Goal: Task Accomplishment & Management: Use online tool/utility

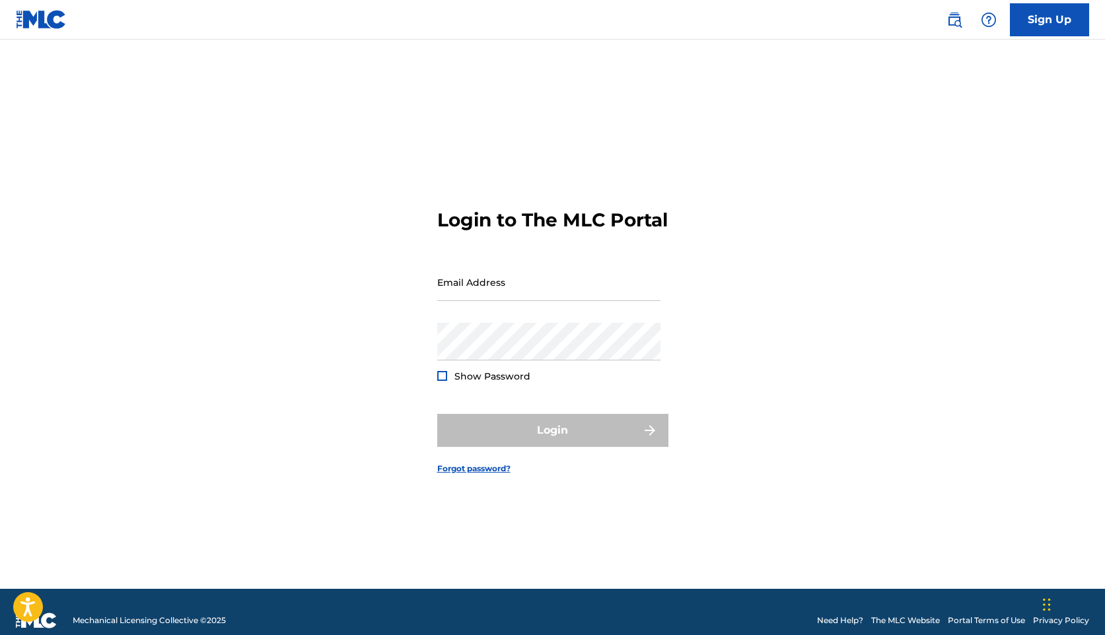
click at [500, 301] on input "Email Address" at bounding box center [548, 282] width 223 height 38
type input "[EMAIL_ADDRESS][DOMAIN_NAME]"
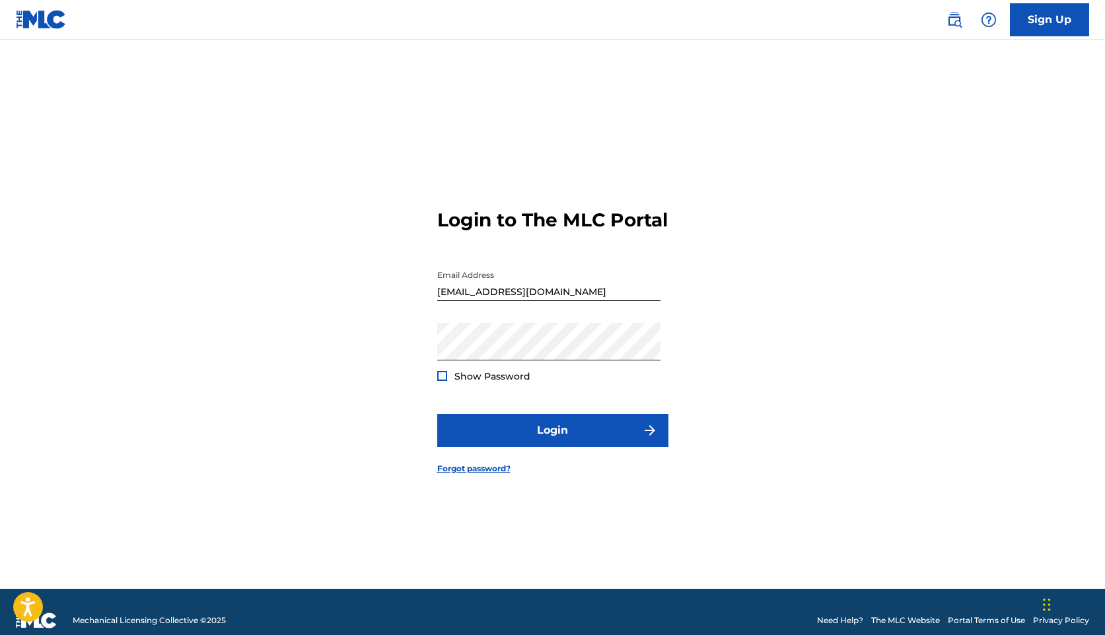
click at [442, 381] on div "Show Password" at bounding box center [483, 376] width 93 height 13
click at [440, 381] on div at bounding box center [442, 376] width 10 height 10
click at [437, 414] on button "Login" at bounding box center [552, 430] width 231 height 33
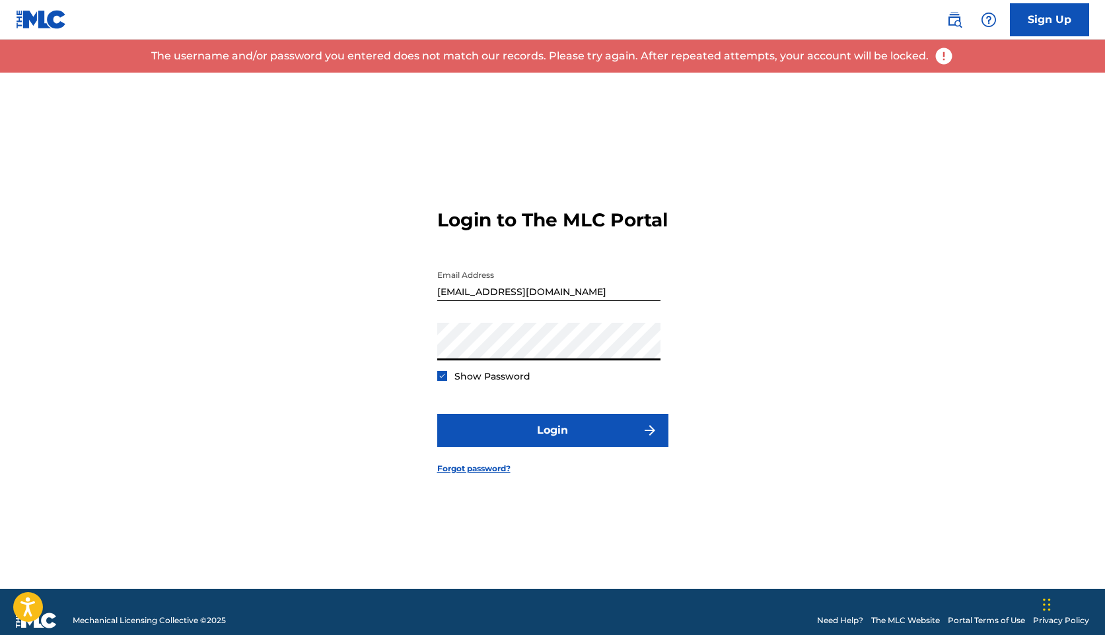
click at [437, 414] on button "Login" at bounding box center [552, 430] width 231 height 33
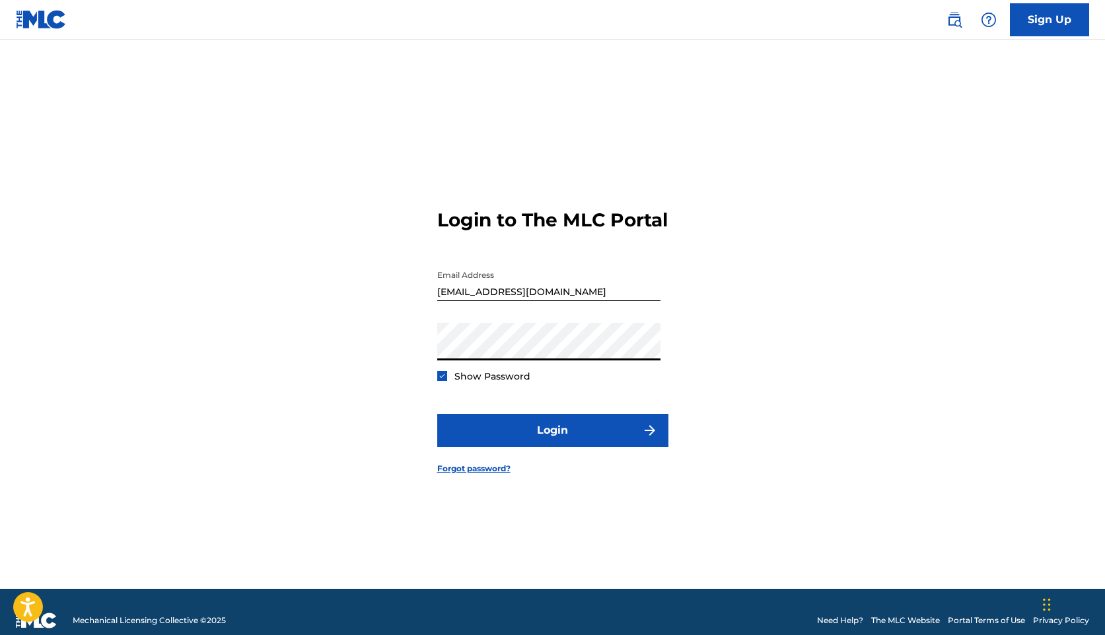
click at [437, 414] on button "Login" at bounding box center [552, 430] width 231 height 33
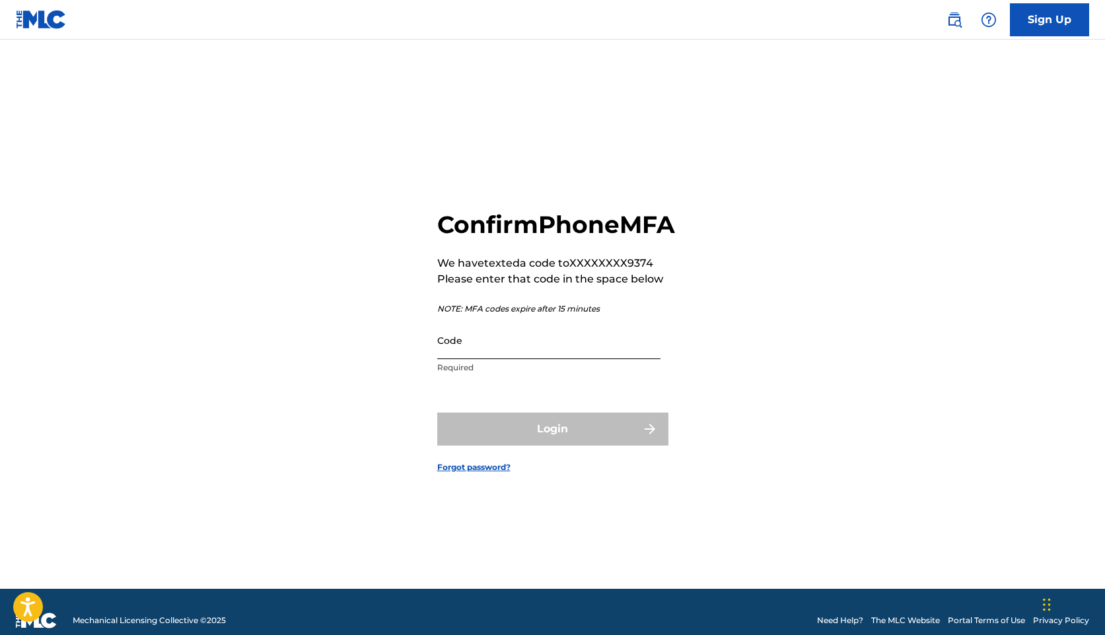
click at [493, 359] on input "Code" at bounding box center [548, 341] width 223 height 38
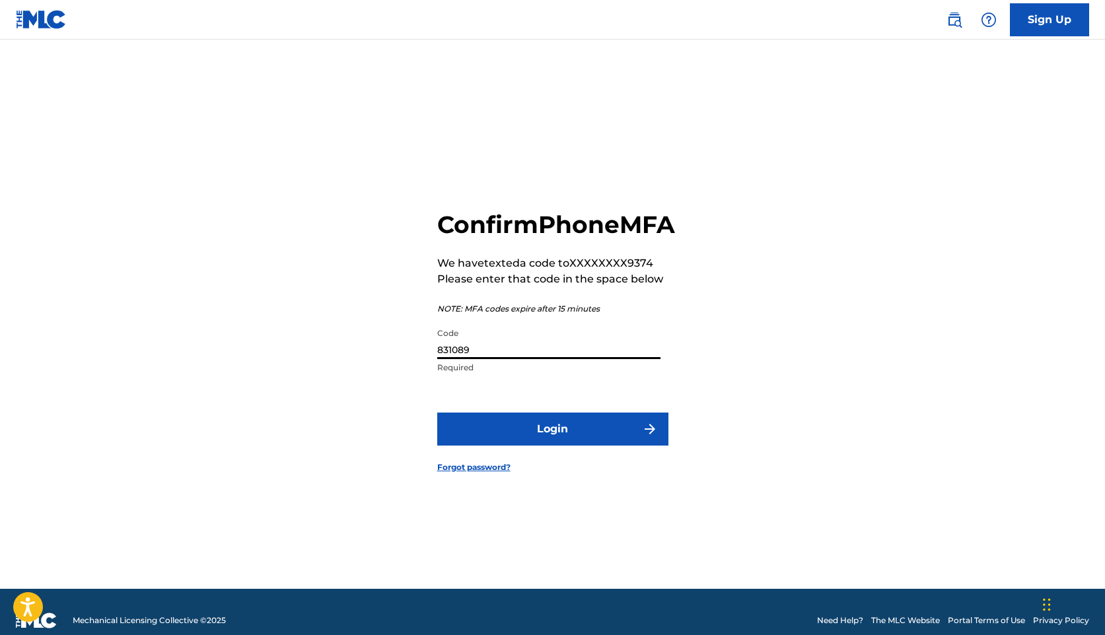
type input "831089"
click at [437, 413] on button "Login" at bounding box center [552, 429] width 231 height 33
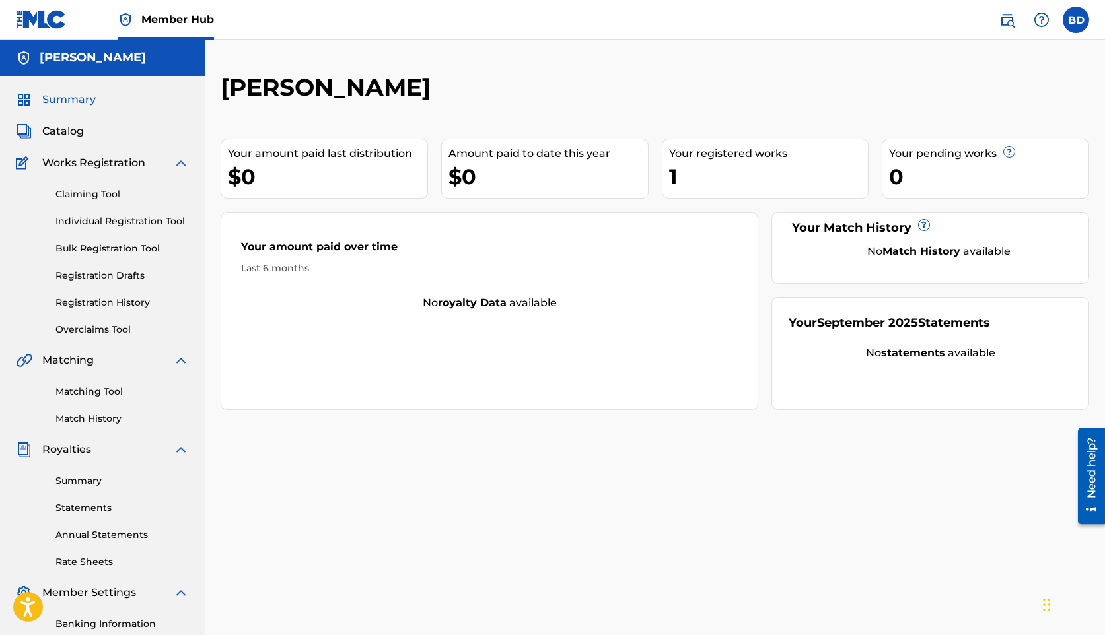
click at [701, 163] on div "1" at bounding box center [768, 177] width 199 height 30
click at [679, 169] on div "1" at bounding box center [768, 177] width 199 height 30
click at [673, 169] on div "1" at bounding box center [768, 177] width 199 height 30
click at [730, 156] on div "Your registered works" at bounding box center [768, 154] width 199 height 16
click at [136, 225] on link "Individual Registration Tool" at bounding box center [121, 222] width 133 height 14
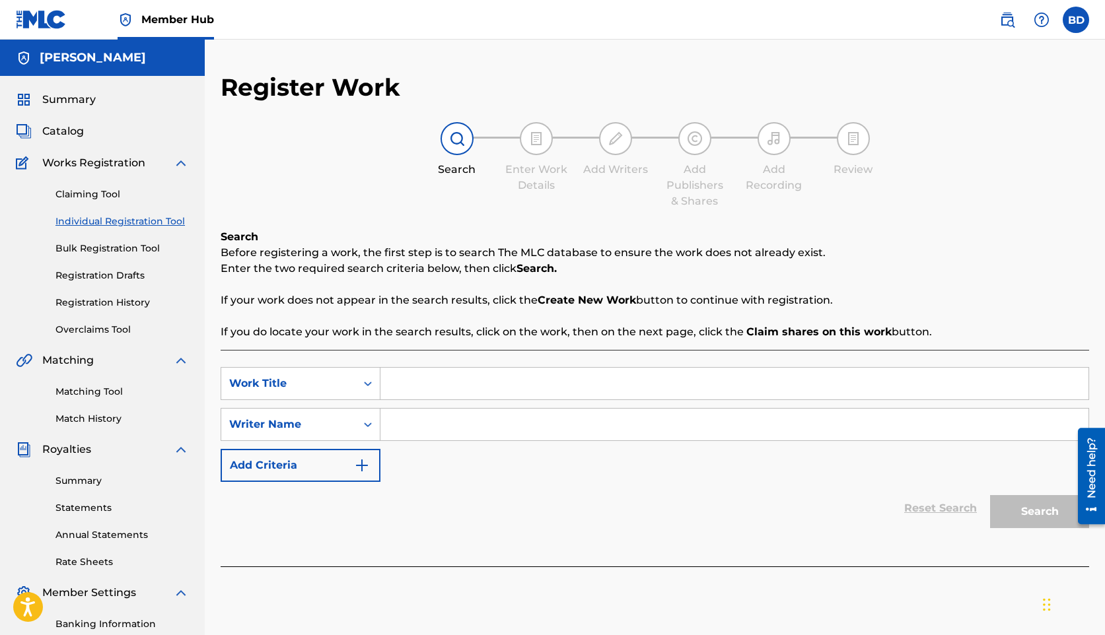
click at [116, 265] on div "Claiming Tool Individual Registration Tool Bulk Registration Tool Registration …" at bounding box center [102, 254] width 173 height 166
click at [118, 274] on link "Registration Drafts" at bounding box center [121, 276] width 133 height 14
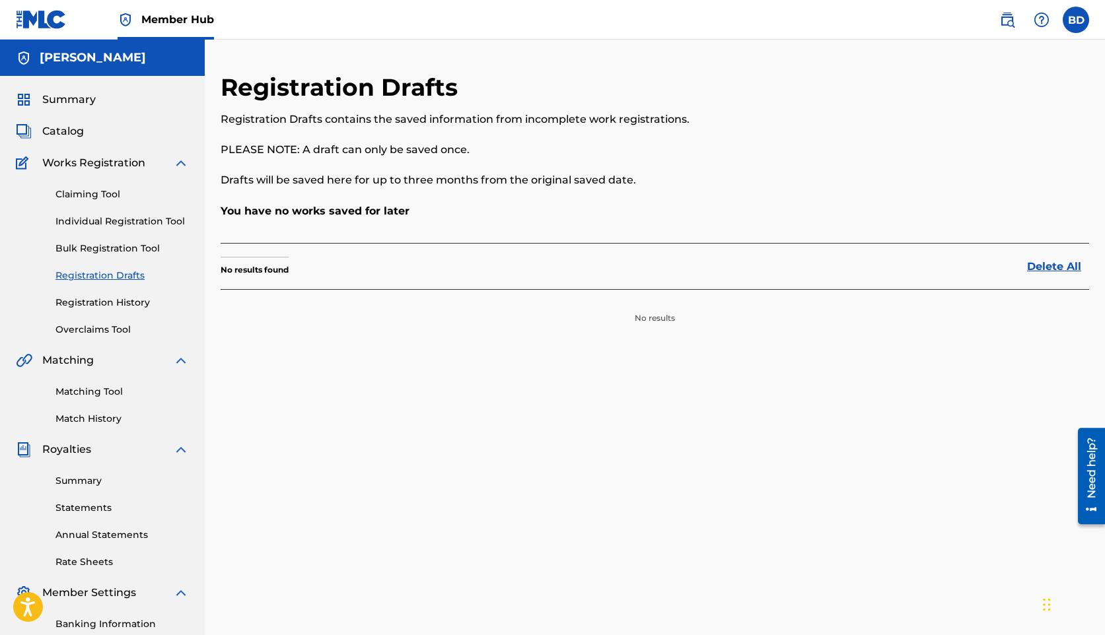
click at [115, 294] on div "Claiming Tool Individual Registration Tool Bulk Registration Tool Registration …" at bounding box center [102, 254] width 173 height 166
click at [115, 302] on link "Registration History" at bounding box center [121, 303] width 133 height 14
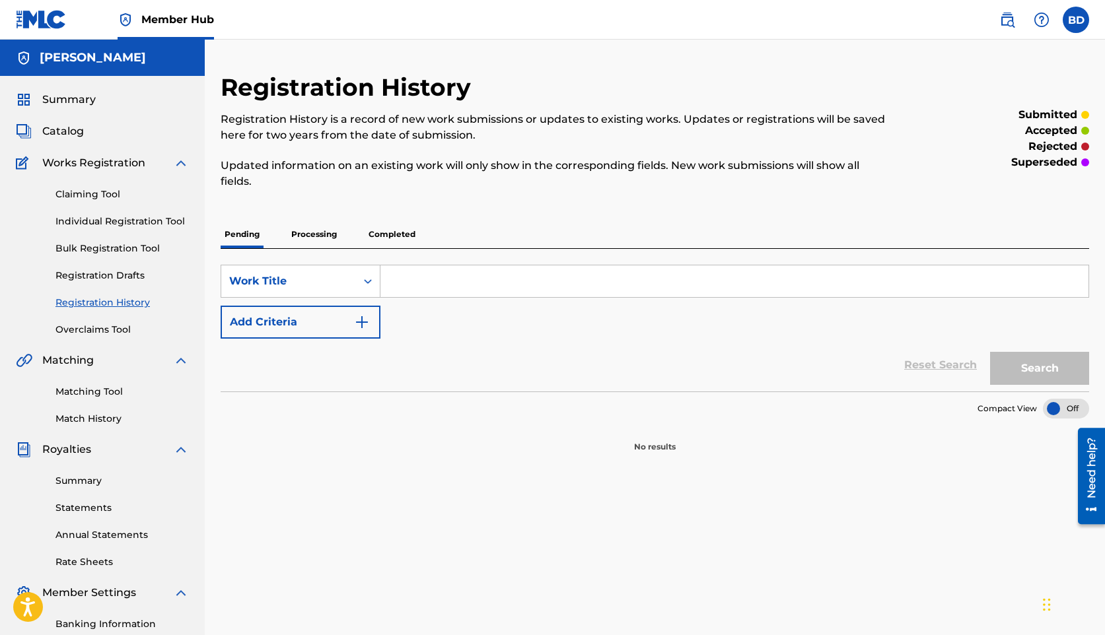
click at [306, 242] on p "Processing" at bounding box center [313, 235] width 53 height 28
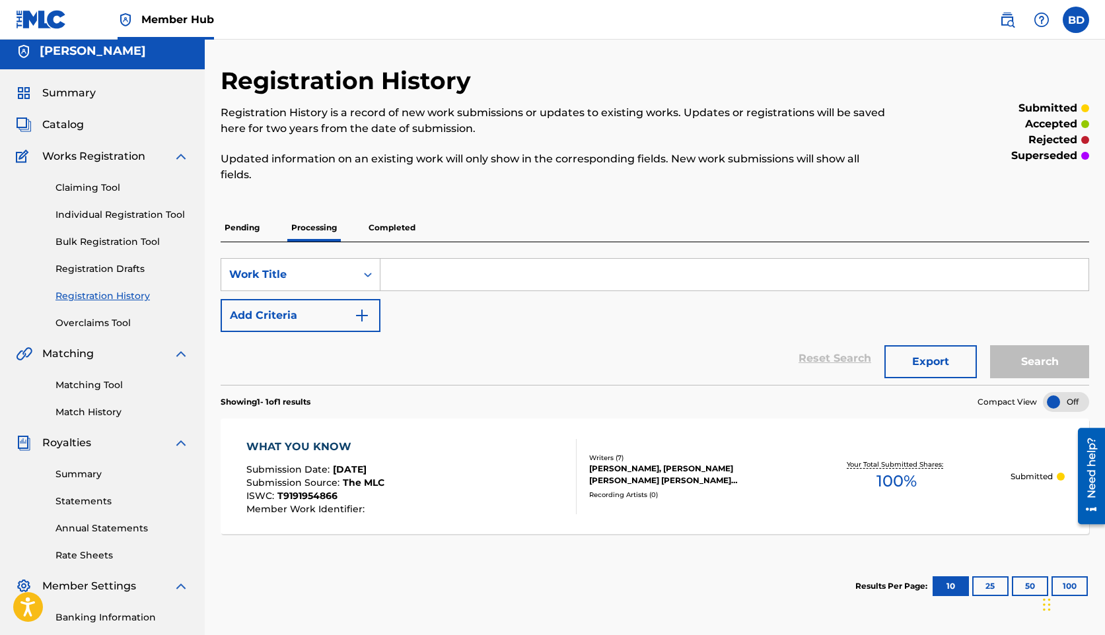
scroll to position [83, 0]
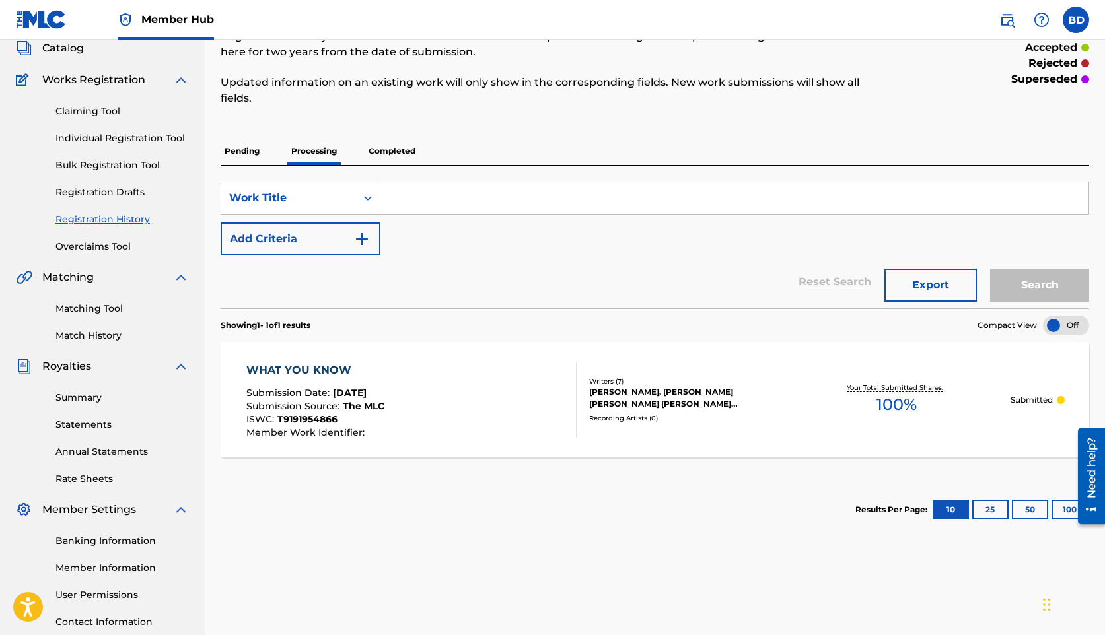
click at [390, 153] on p "Completed" at bounding box center [392, 151] width 55 height 28
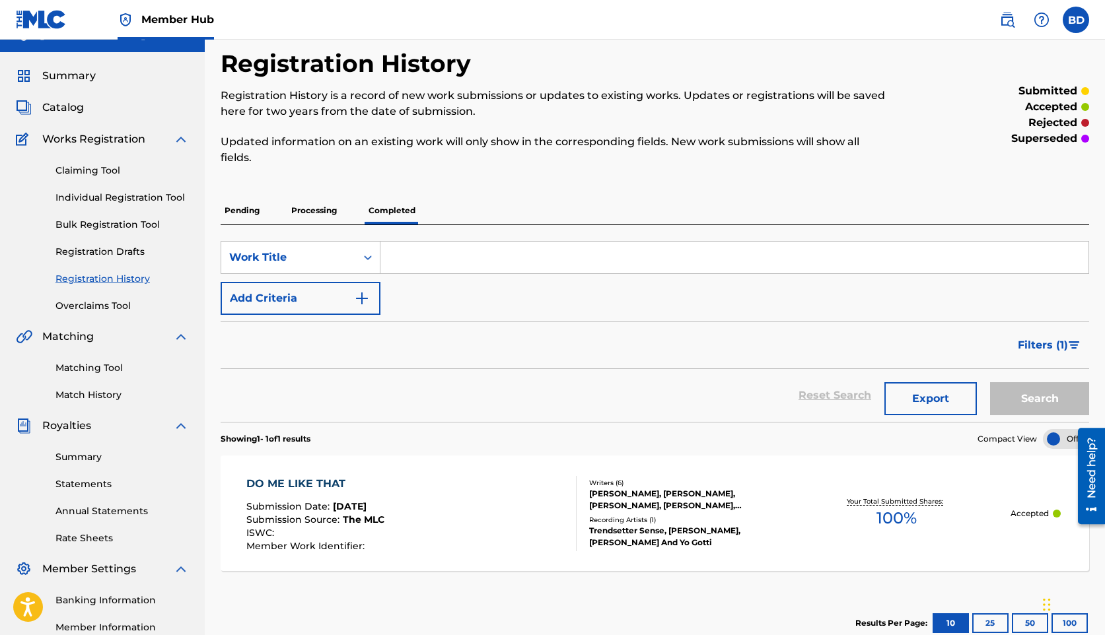
scroll to position [18, 0]
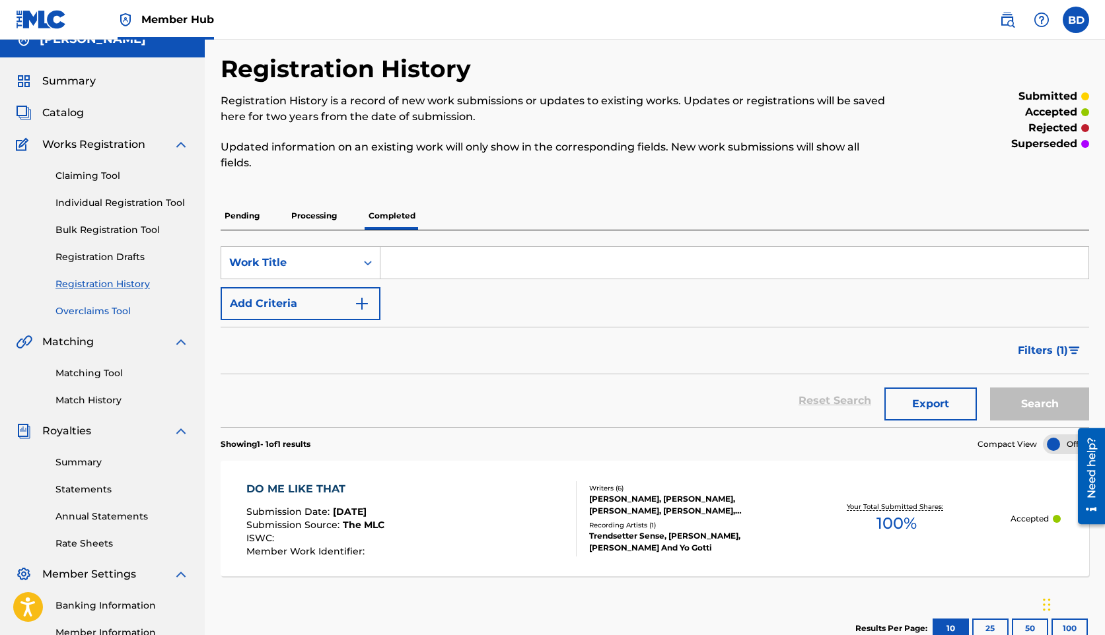
click at [111, 311] on link "Overclaims Tool" at bounding box center [121, 311] width 133 height 14
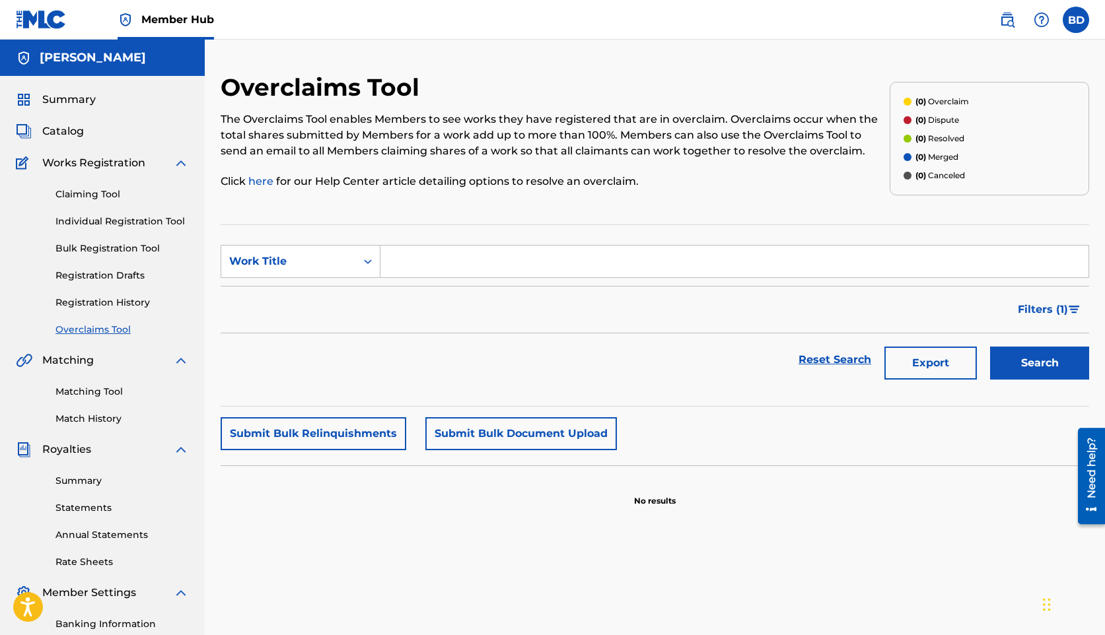
click at [396, 252] on input "Search Form" at bounding box center [734, 262] width 708 height 32
click at [133, 301] on link "Registration History" at bounding box center [121, 303] width 133 height 14
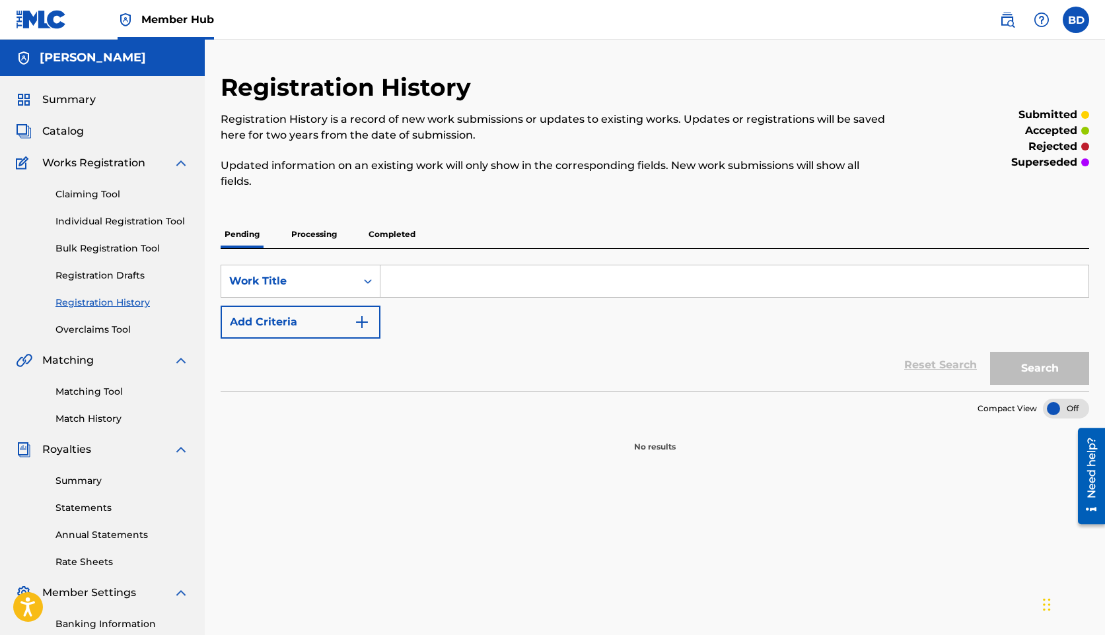
click at [392, 235] on p "Completed" at bounding box center [392, 235] width 55 height 28
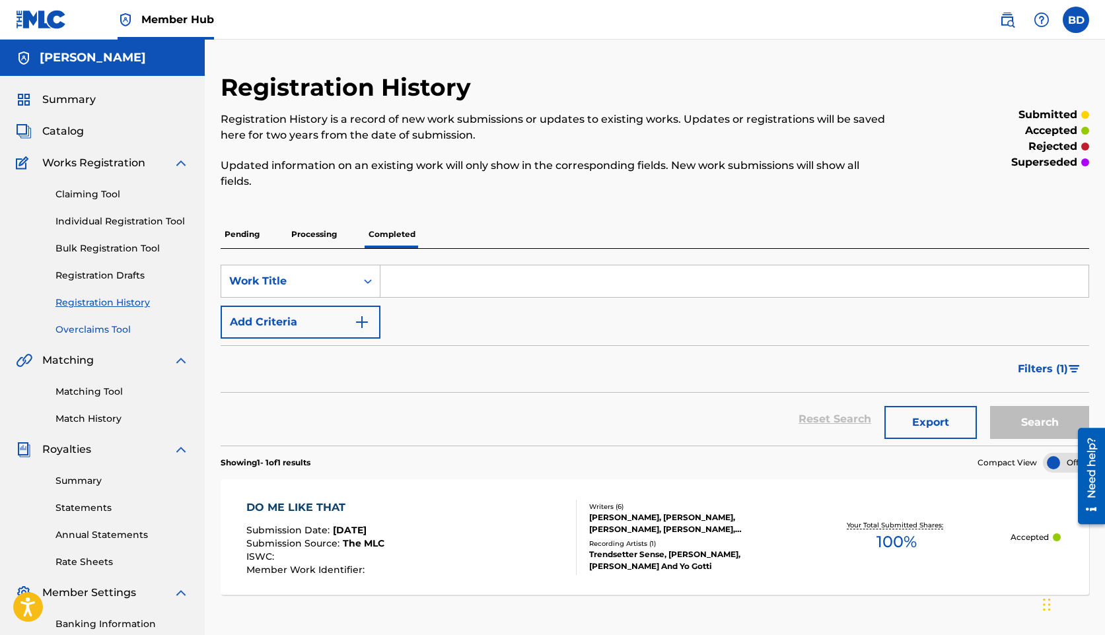
click at [121, 335] on link "Overclaims Tool" at bounding box center [121, 330] width 133 height 14
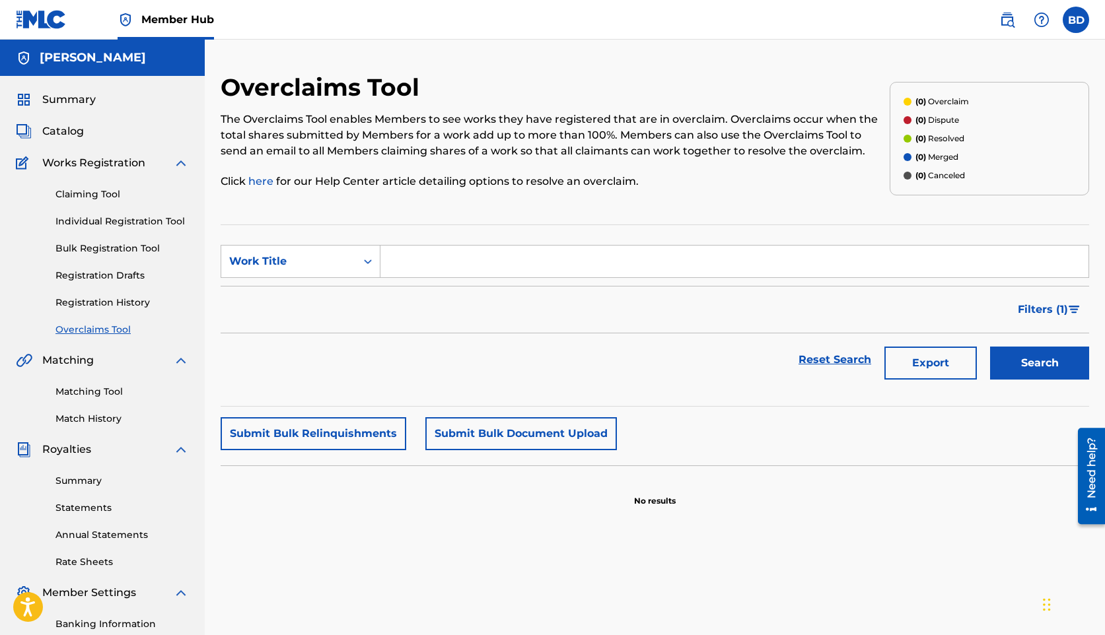
click at [421, 273] on input "Search Form" at bounding box center [734, 262] width 708 height 32
type input "do me like that"
click at [990, 347] on button "Search" at bounding box center [1039, 363] width 99 height 33
click at [1039, 350] on button "Search" at bounding box center [1039, 363] width 99 height 33
click at [316, 269] on div "Work Title" at bounding box center [288, 261] width 135 height 25
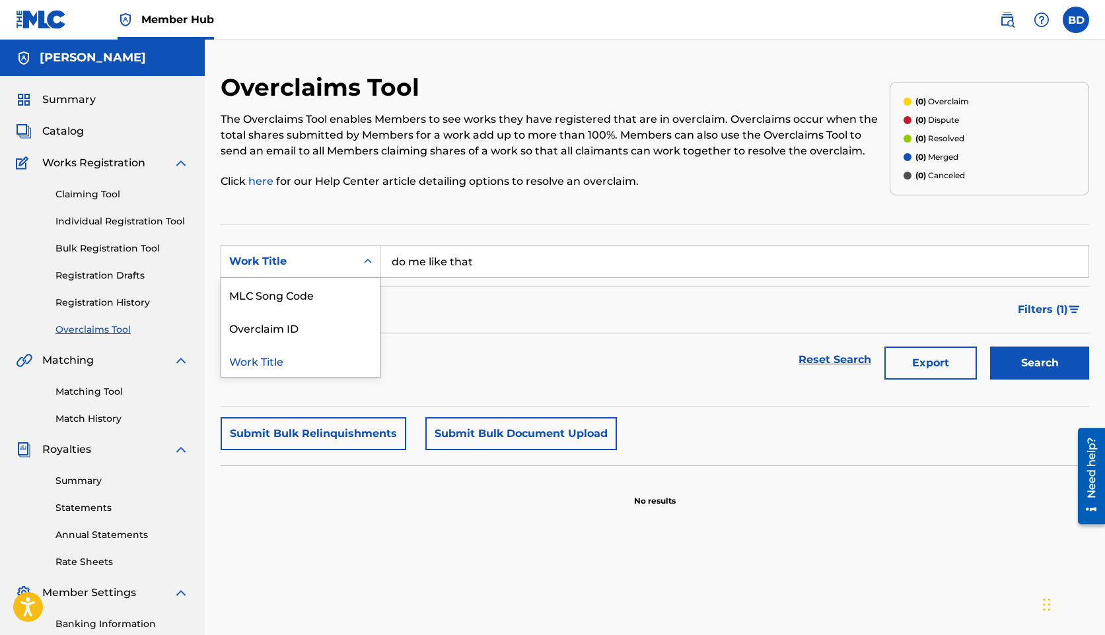
click at [313, 252] on div "Work Title" at bounding box center [288, 261] width 135 height 25
click at [94, 201] on div "Claiming Tool Individual Registration Tool Bulk Registration Tool Registration …" at bounding box center [102, 254] width 173 height 166
click at [94, 192] on link "Claiming Tool" at bounding box center [121, 195] width 133 height 14
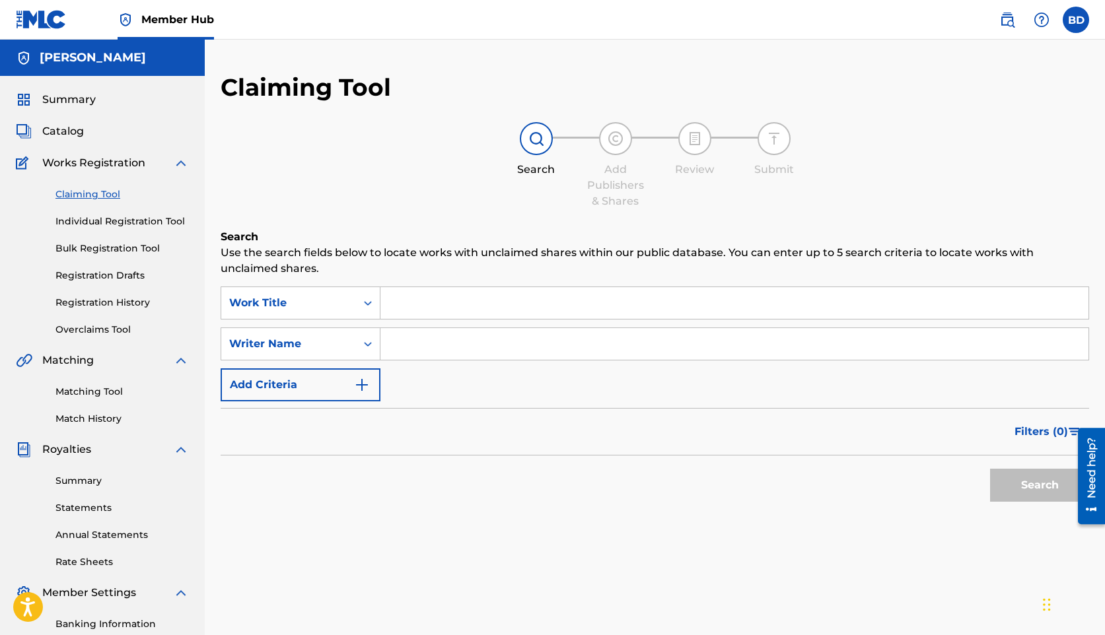
click at [424, 306] on input "Search Form" at bounding box center [734, 303] width 708 height 32
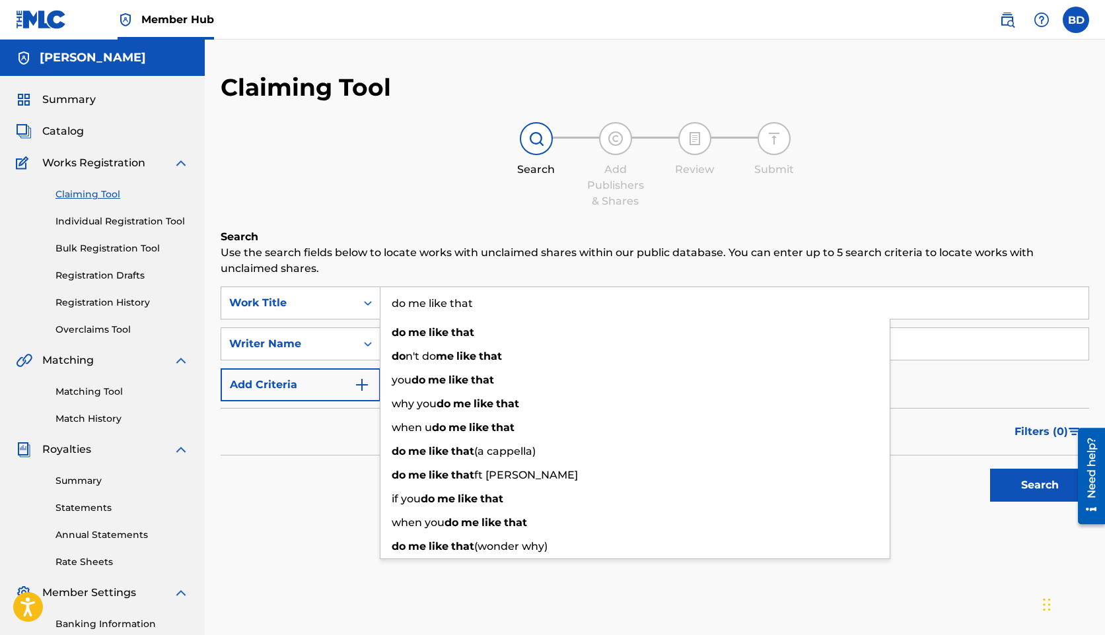
type input "do me like that"
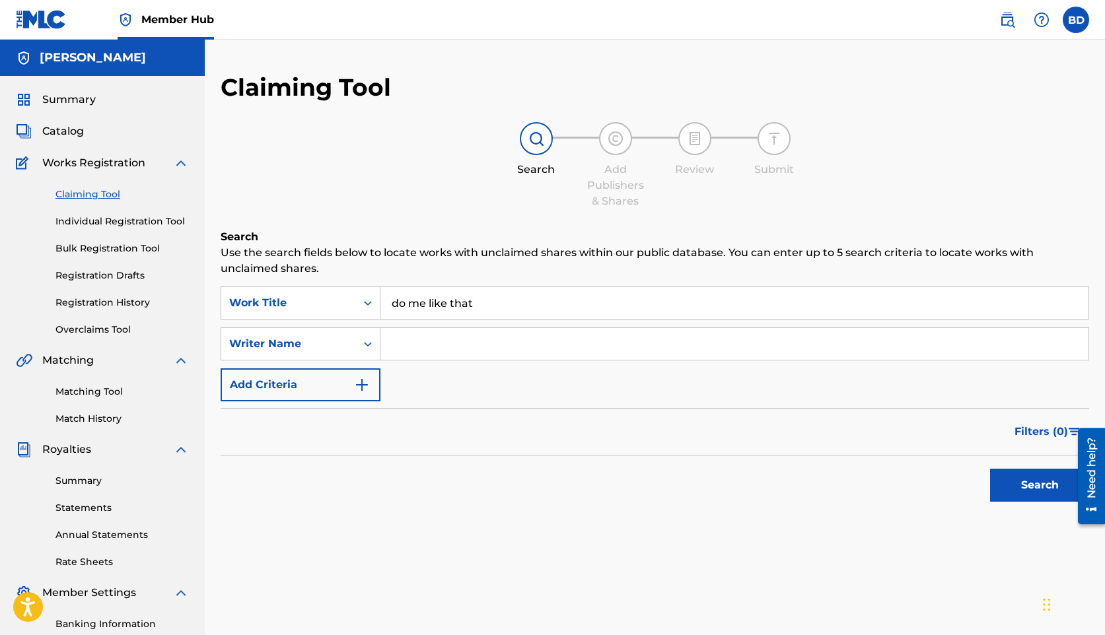
click at [541, 350] on input "Search Form" at bounding box center [734, 344] width 708 height 32
click at [1034, 477] on button "Search" at bounding box center [1039, 485] width 99 height 33
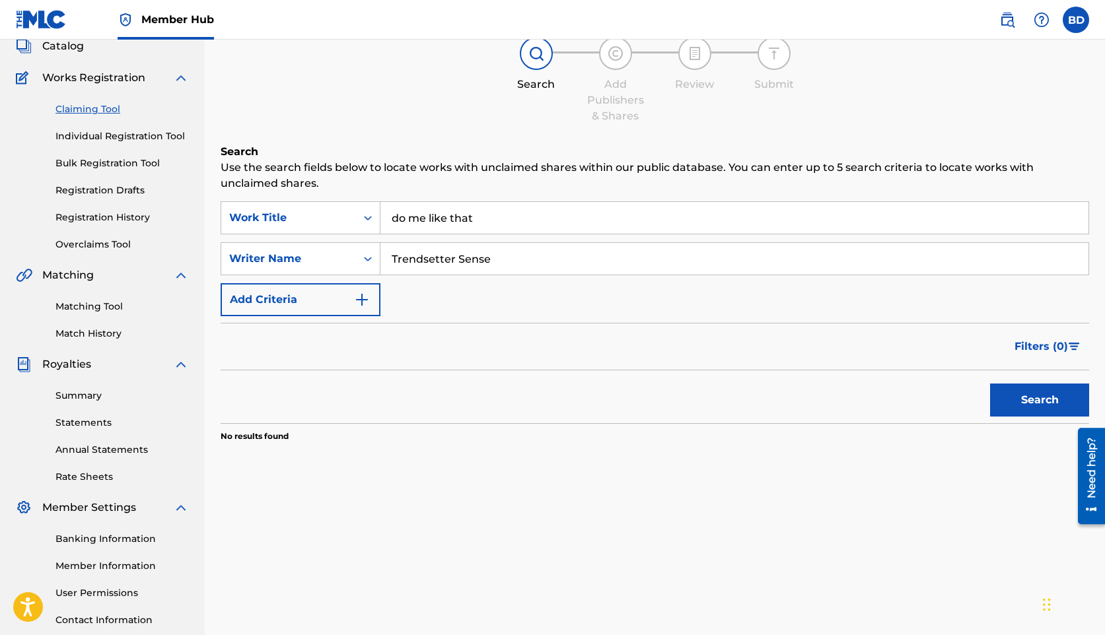
scroll to position [86, 0]
click at [523, 267] on input "Trendsetter Sense" at bounding box center [734, 258] width 708 height 32
type input "[PERSON_NAME]"
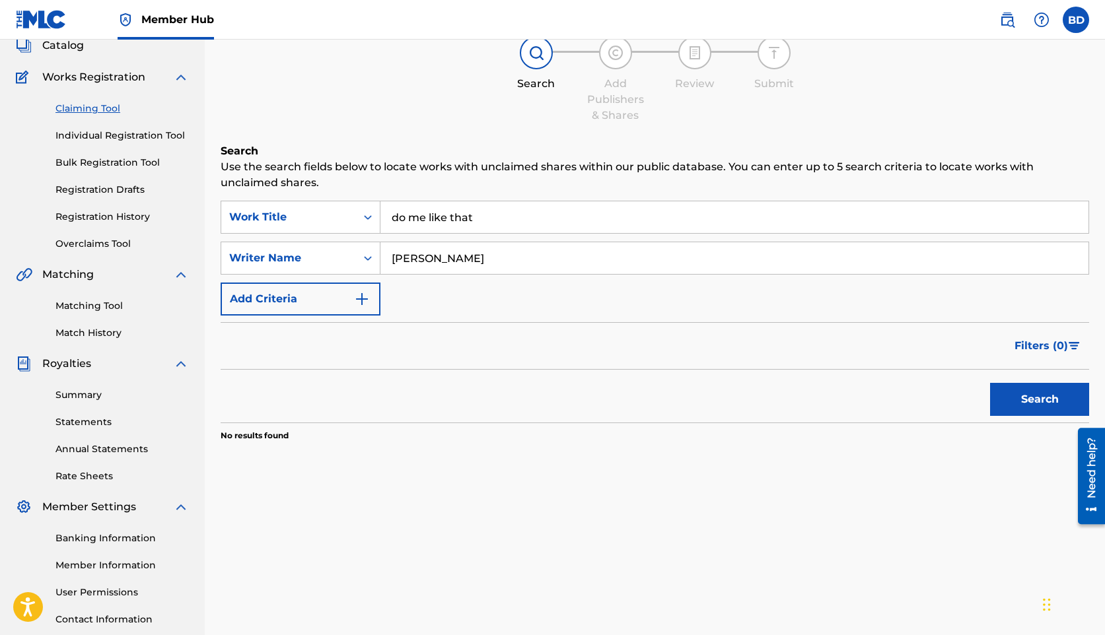
click at [990, 383] on button "Search" at bounding box center [1039, 399] width 99 height 33
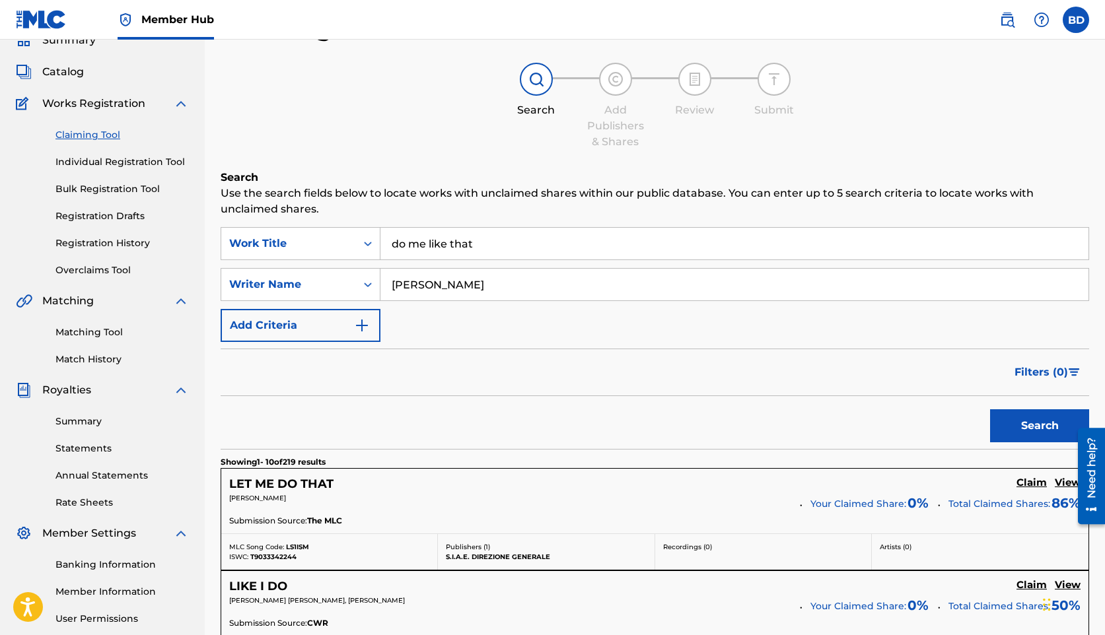
scroll to position [0, 0]
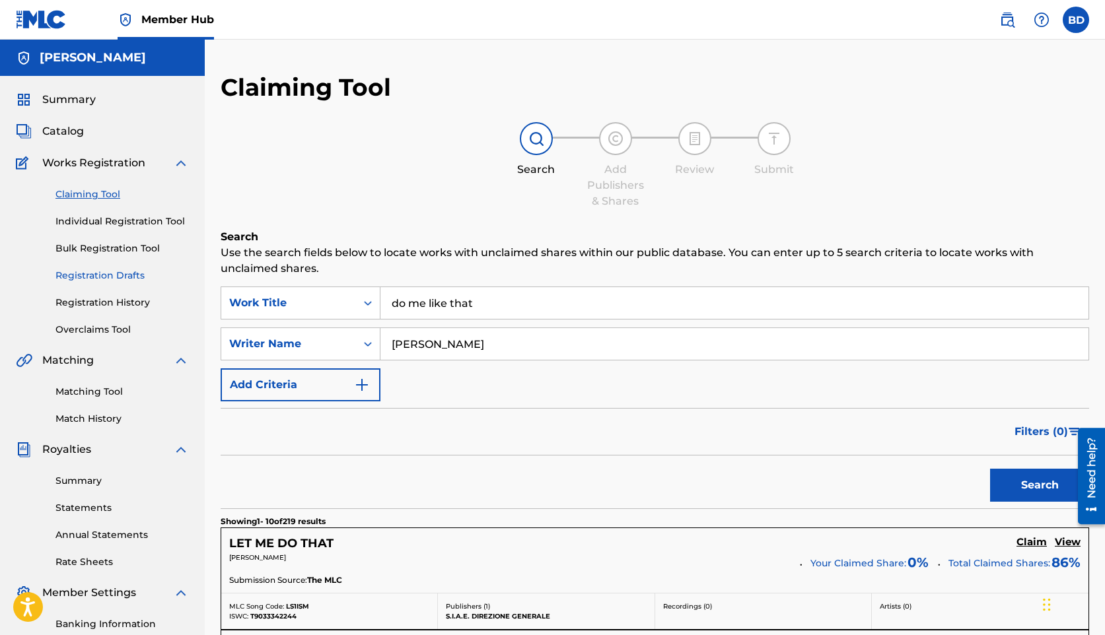
click at [110, 269] on link "Registration Drafts" at bounding box center [121, 276] width 133 height 14
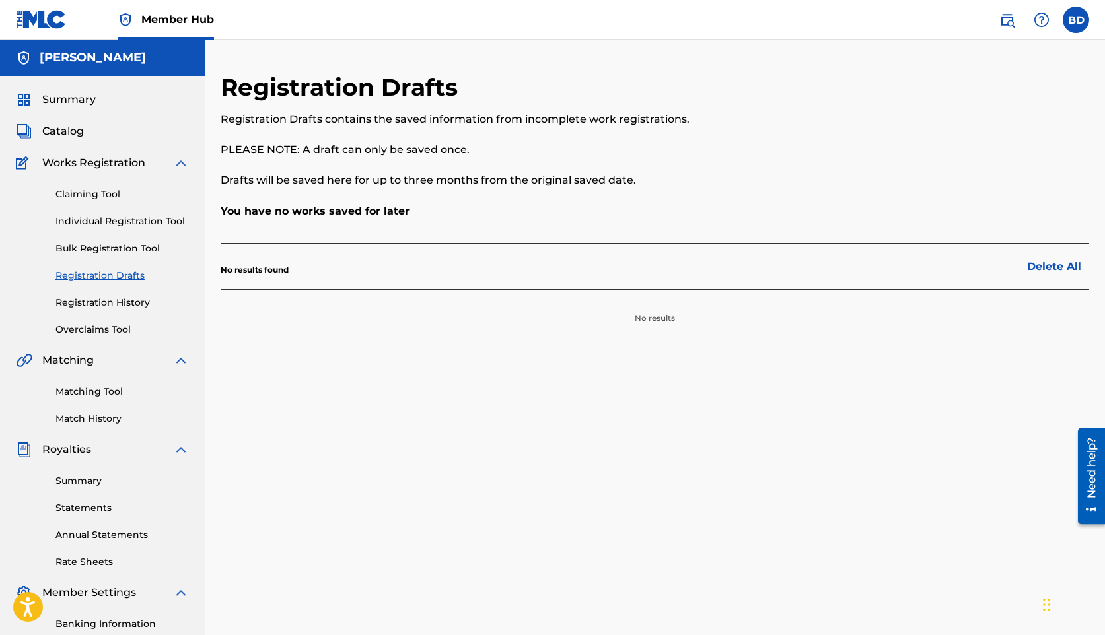
click at [137, 295] on div "Claiming Tool Individual Registration Tool Bulk Registration Tool Registration …" at bounding box center [102, 254] width 173 height 166
click at [133, 305] on link "Registration History" at bounding box center [121, 303] width 133 height 14
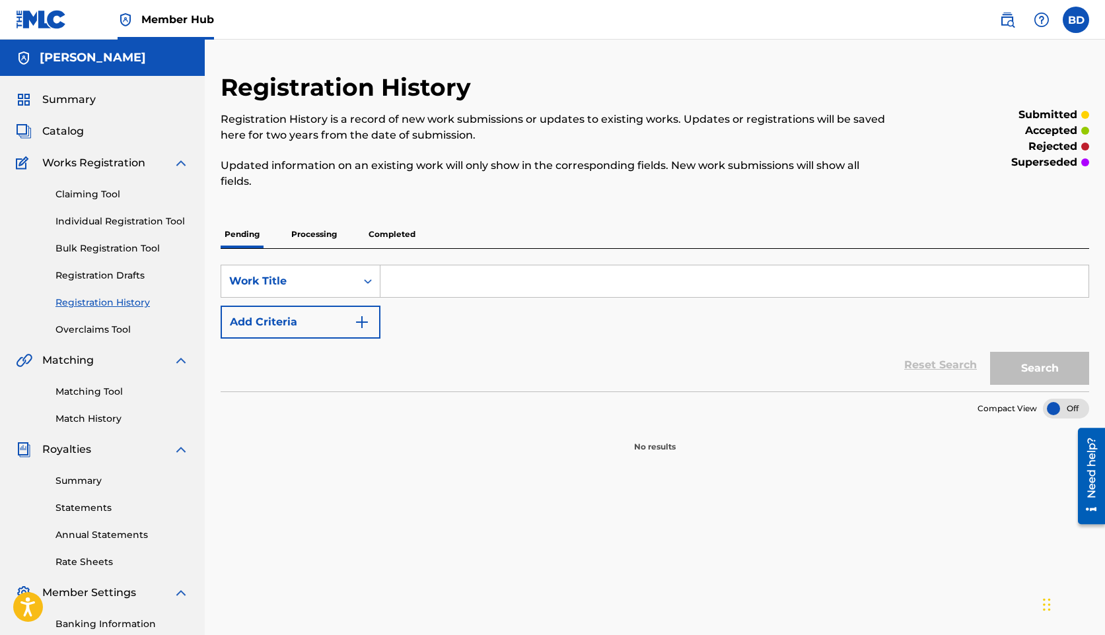
click at [376, 236] on p "Completed" at bounding box center [392, 235] width 55 height 28
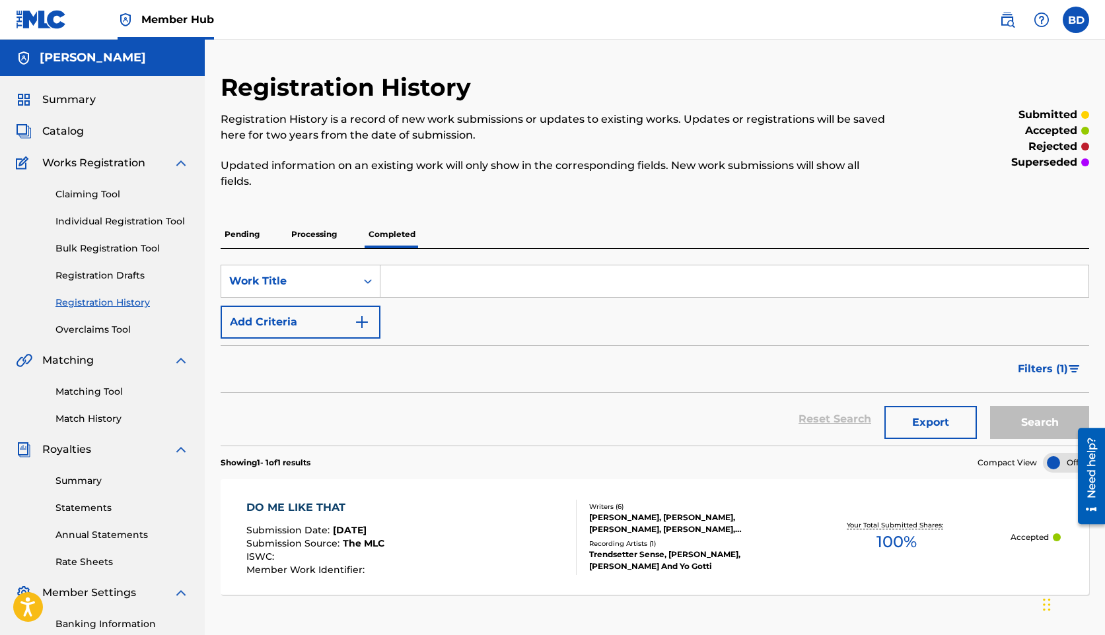
click at [318, 491] on div "DO ME LIKE THAT Submission Date : [DATE] Submission Source : The MLC ISWC : Mem…" at bounding box center [655, 537] width 868 height 116
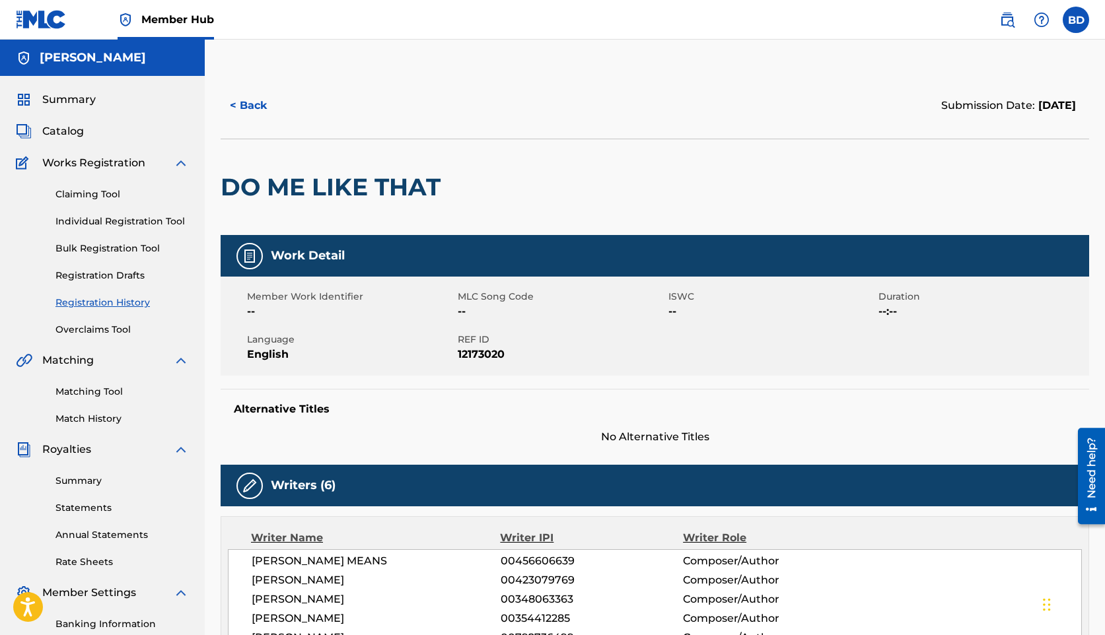
click at [316, 513] on div "Writers (6) Writer Name Writer IPI Writer Role [PERSON_NAME] MEANS 00456606639 …" at bounding box center [655, 574] width 868 height 218
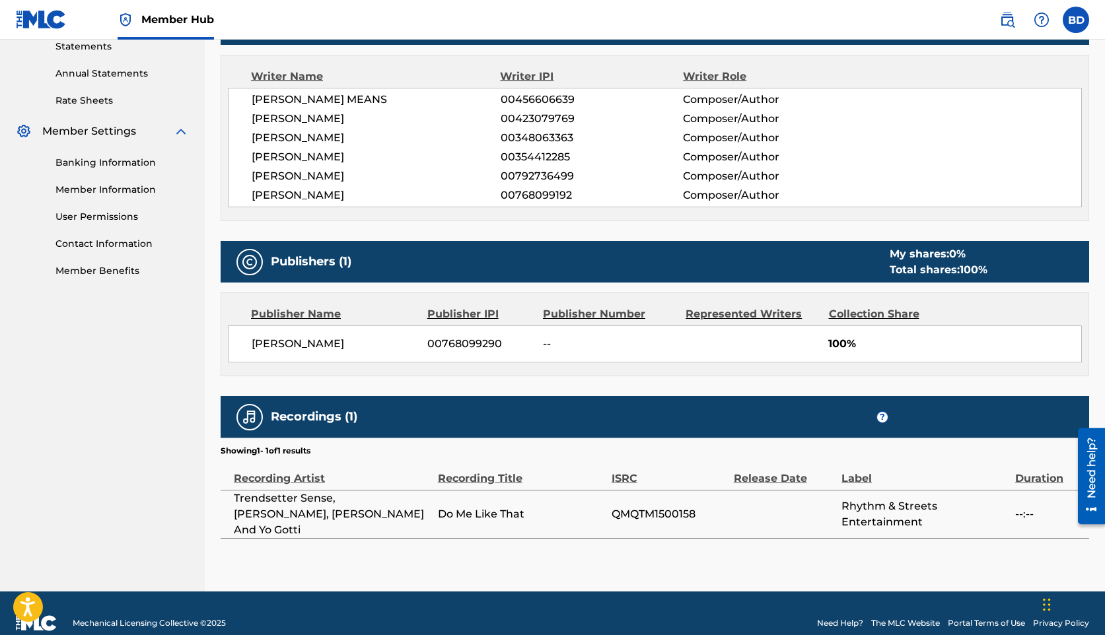
scroll to position [464, 0]
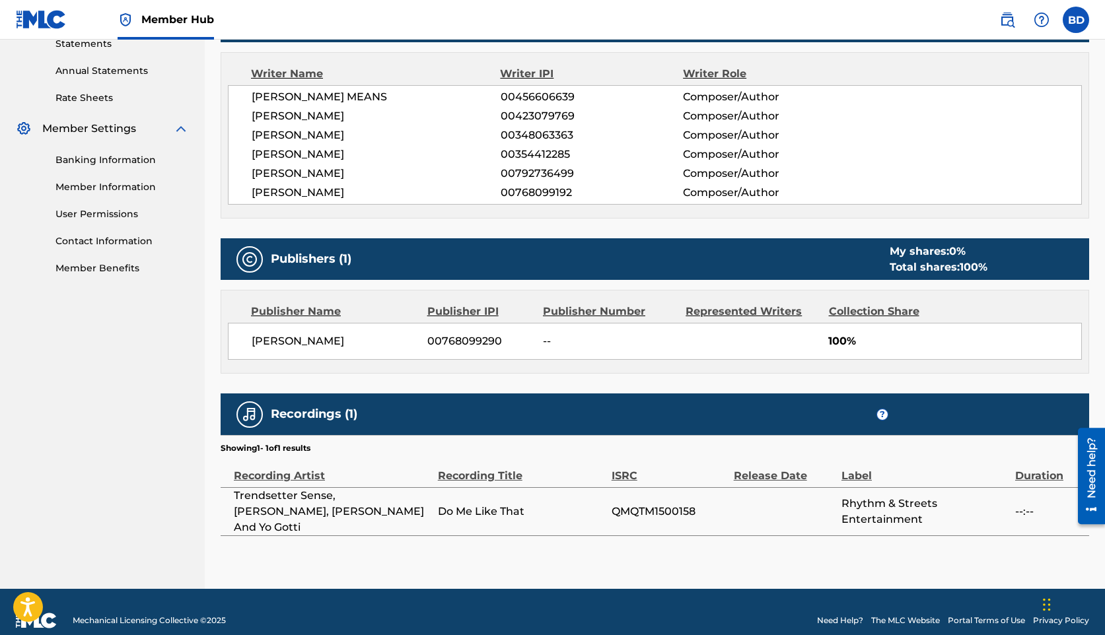
click at [858, 342] on span "100%" at bounding box center [954, 341] width 253 height 16
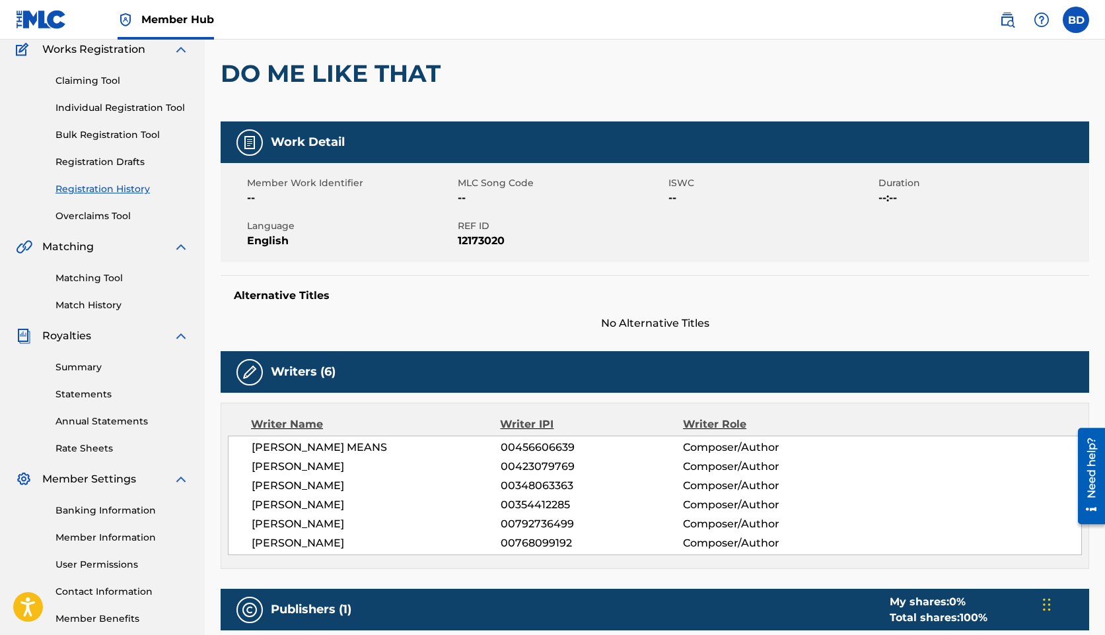
scroll to position [0, 0]
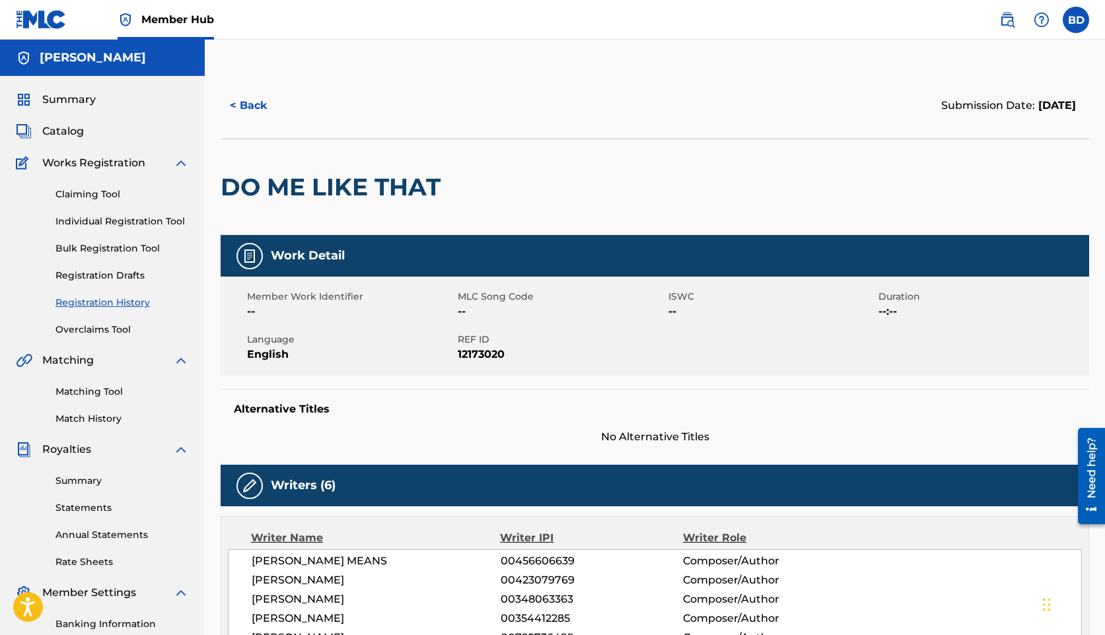
click at [94, 205] on div "Claiming Tool Individual Registration Tool Bulk Registration Tool Registration …" at bounding box center [102, 254] width 173 height 166
click at [94, 201] on div "Claiming Tool Individual Registration Tool Bulk Registration Tool Registration …" at bounding box center [102, 254] width 173 height 166
click at [95, 194] on link "Claiming Tool" at bounding box center [121, 195] width 133 height 14
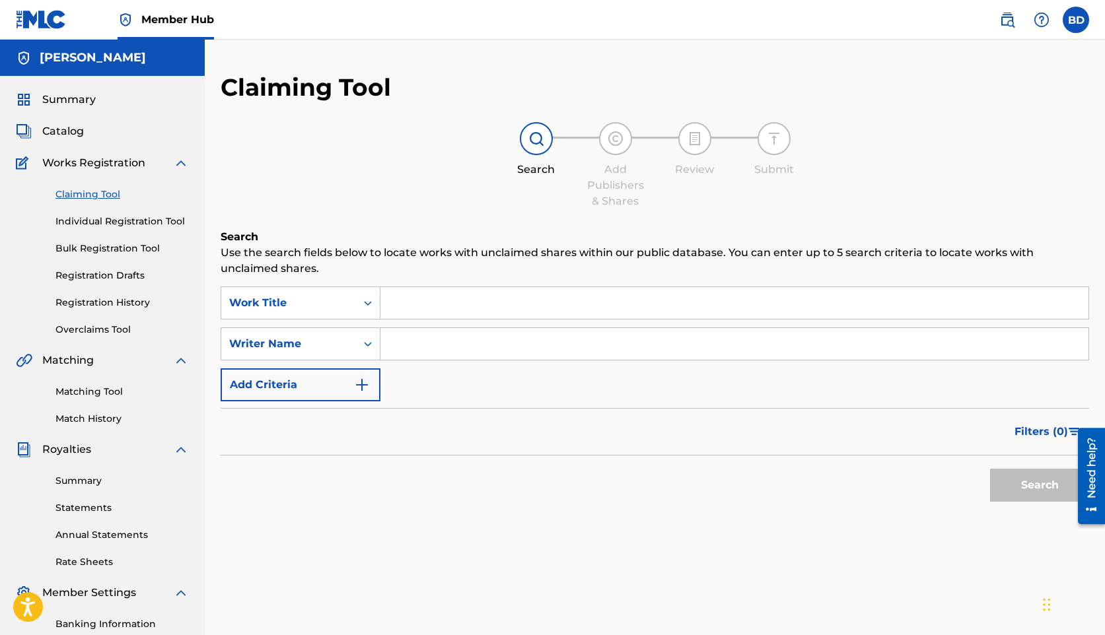
click at [451, 309] on input "Search Form" at bounding box center [734, 303] width 708 height 32
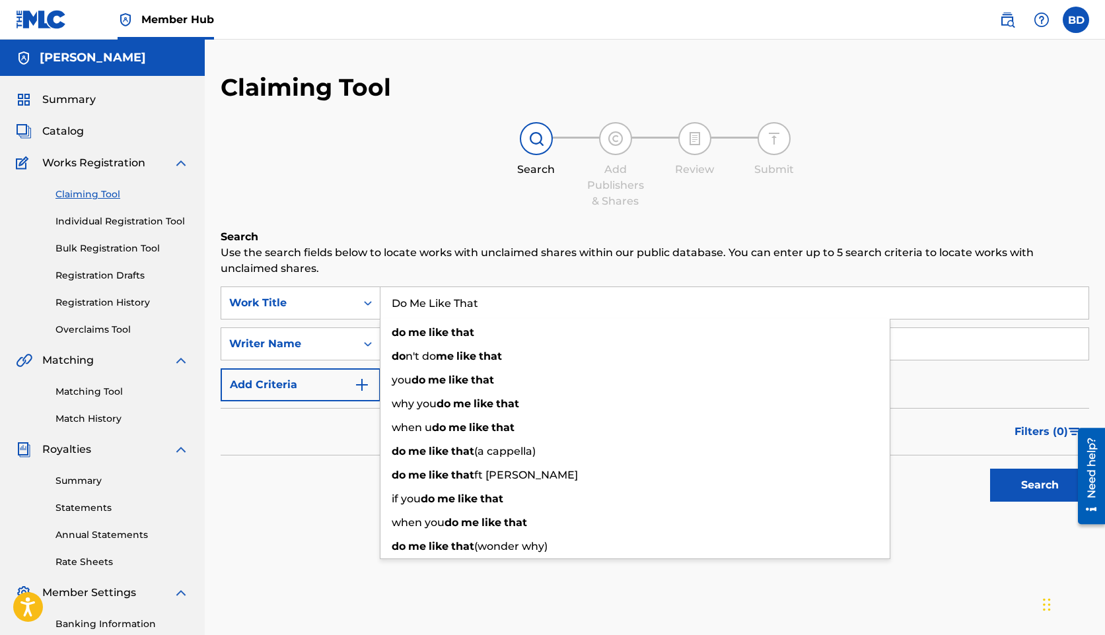
type input "Do Me Like That"
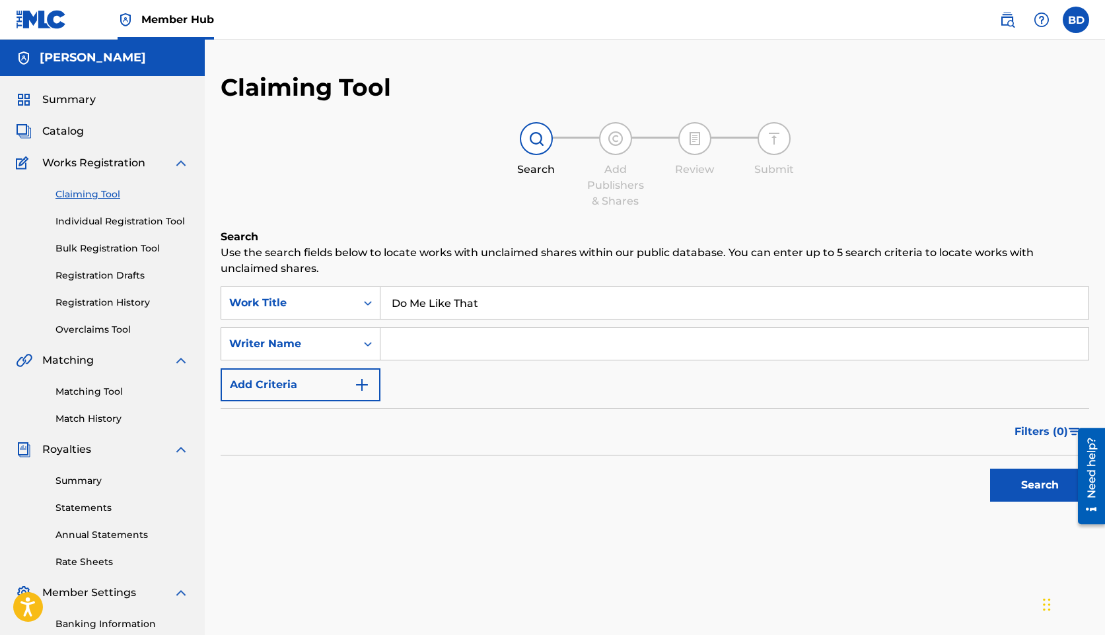
type input "M"
click at [990, 469] on button "Search" at bounding box center [1039, 485] width 99 height 33
click at [501, 333] on input "Trendsetter Sense" at bounding box center [734, 344] width 708 height 32
click at [499, 333] on input "Trendsetter Sense" at bounding box center [734, 344] width 708 height 32
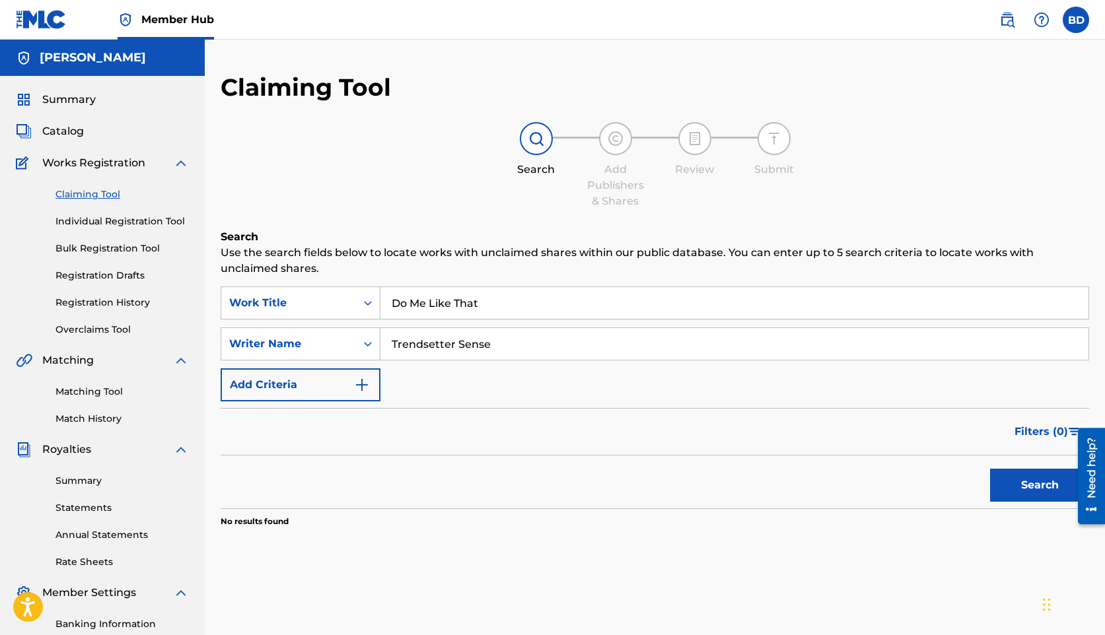
click at [470, 340] on input "Trendsetter Sense" at bounding box center [734, 344] width 708 height 32
type input "[PERSON_NAME]"
click at [312, 353] on div "Writer Name" at bounding box center [288, 344] width 135 height 25
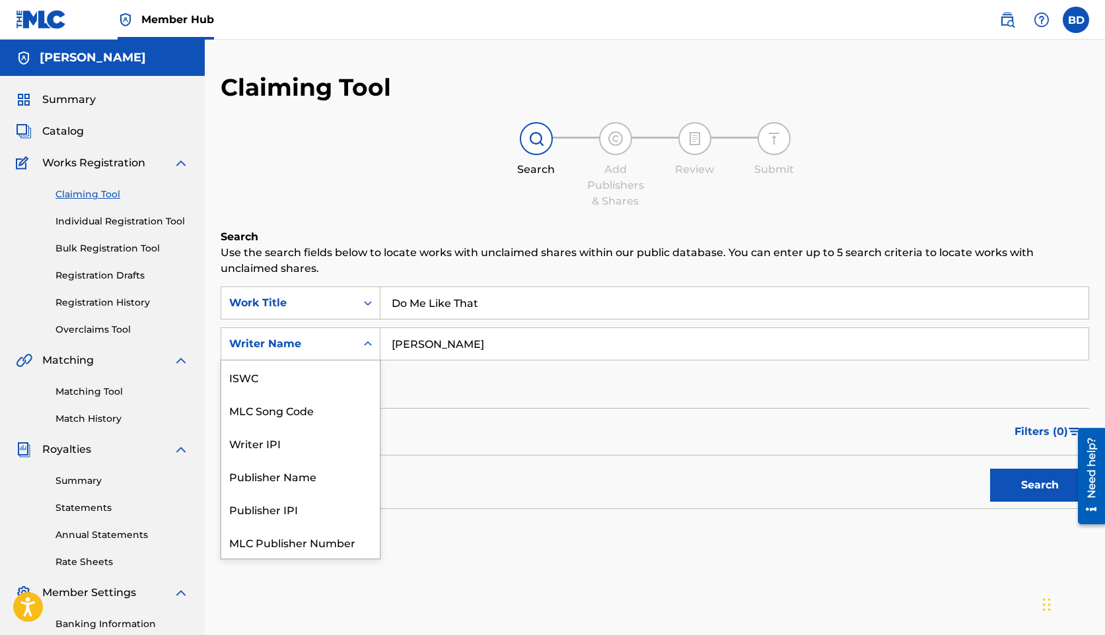
scroll to position [33, 0]
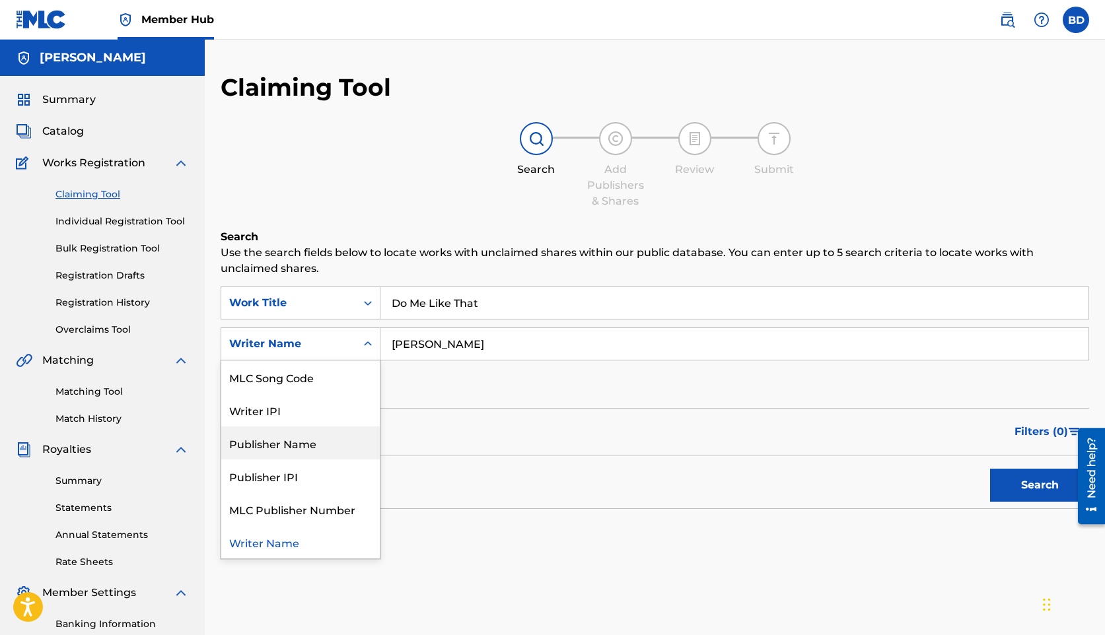
click at [298, 444] on div "Publisher Name" at bounding box center [300, 443] width 158 height 33
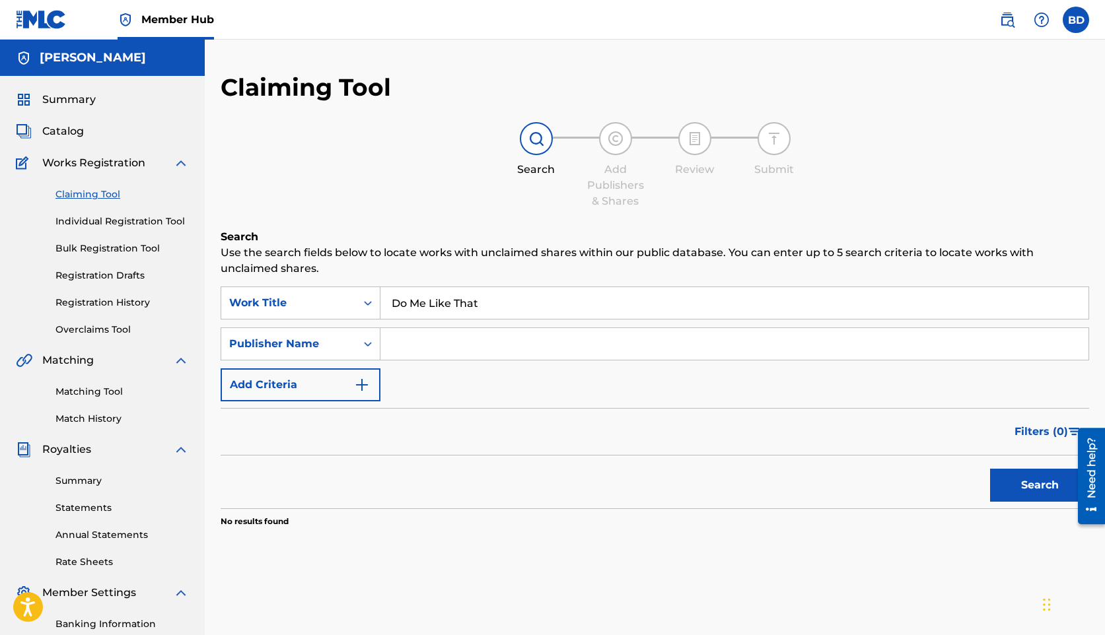
click at [459, 354] on input "Search Form" at bounding box center [734, 344] width 708 height 32
type input "Trendsetter Sense"
click at [1019, 485] on button "Search" at bounding box center [1039, 485] width 99 height 33
click at [530, 347] on input "Trendsetter Sense" at bounding box center [734, 344] width 708 height 32
click at [530, 346] on input "Trendsetter Sense" at bounding box center [734, 344] width 708 height 32
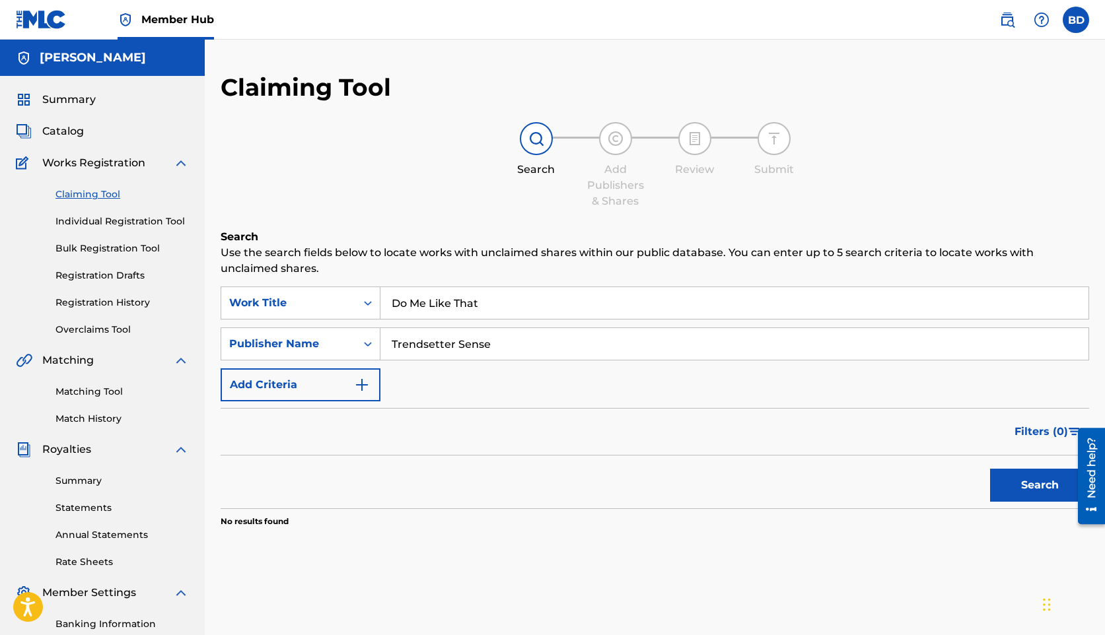
click at [530, 346] on input "Trendsetter Sense" at bounding box center [734, 344] width 708 height 32
click at [263, 324] on div "SearchWithCriteria72cc272c-5a2e-4f28-9d14-64df65d2ae44 Work Title Do Me Like Th…" at bounding box center [655, 344] width 868 height 115
click at [263, 337] on div "Publisher Name" at bounding box center [288, 344] width 119 height 16
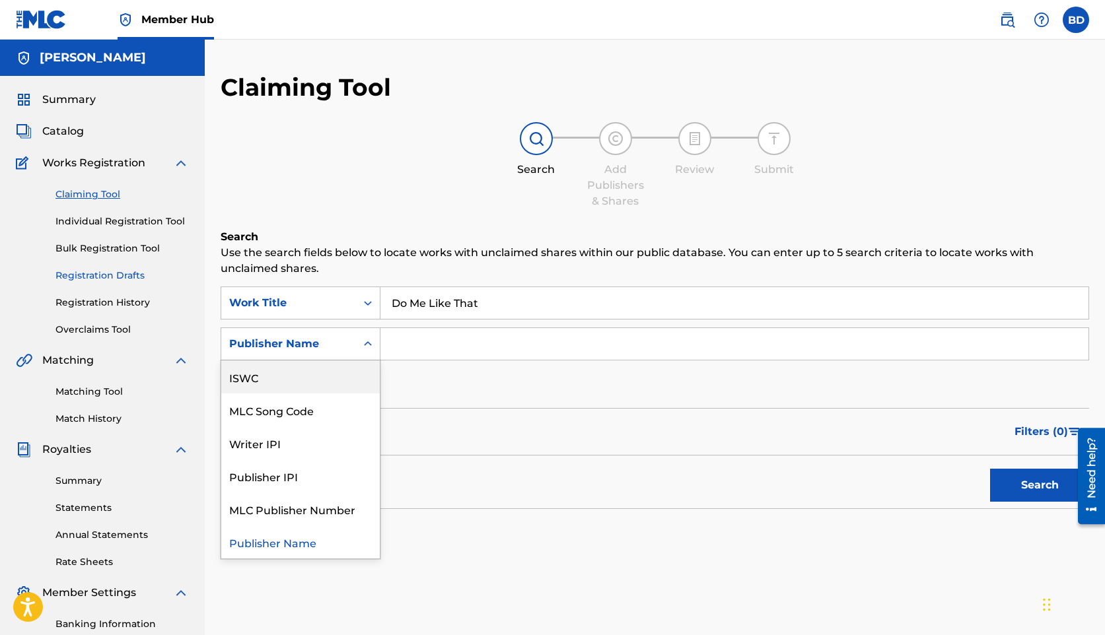
click at [120, 271] on link "Registration Drafts" at bounding box center [121, 276] width 133 height 14
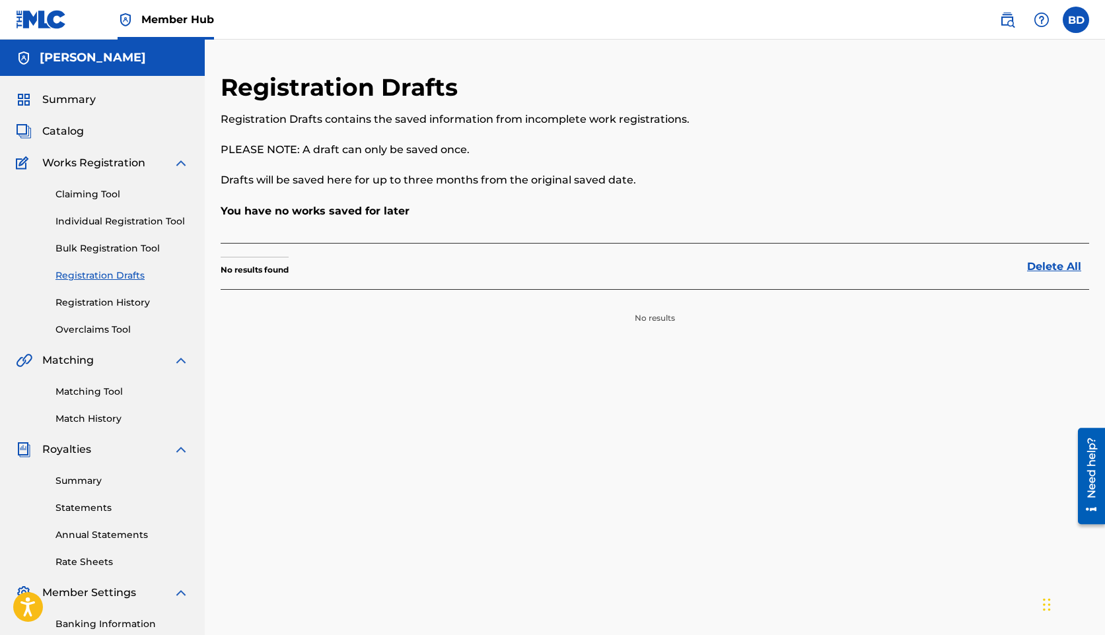
click at [118, 310] on div "Claiming Tool Individual Registration Tool Bulk Registration Tool Registration …" at bounding box center [102, 254] width 173 height 166
click at [118, 305] on link "Registration History" at bounding box center [121, 303] width 133 height 14
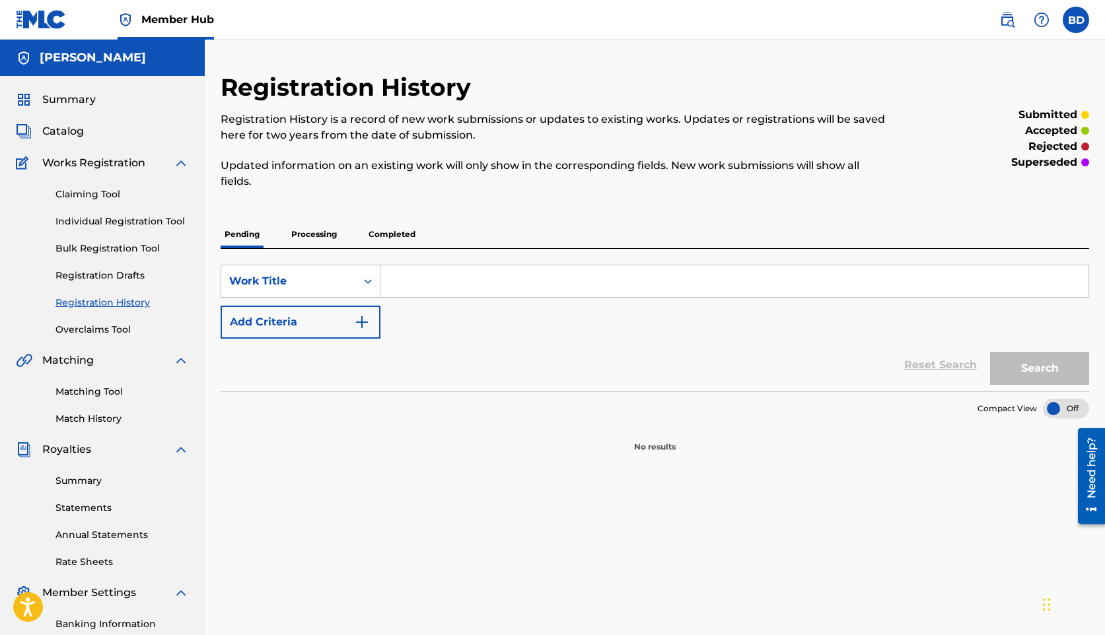
click at [375, 234] on p "Completed" at bounding box center [392, 235] width 55 height 28
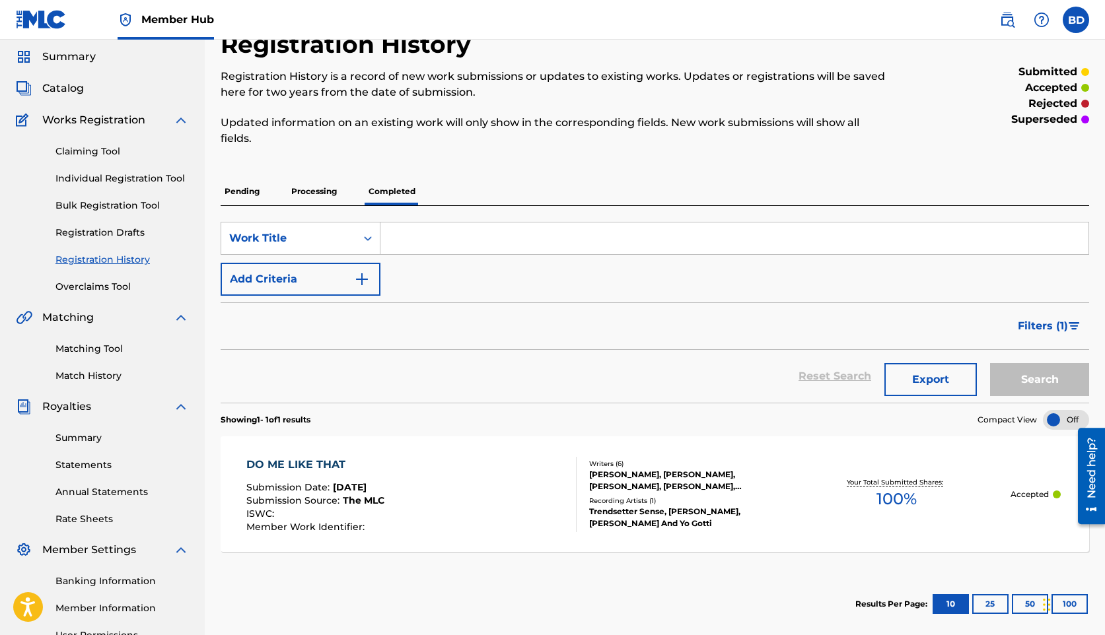
scroll to position [58, 0]
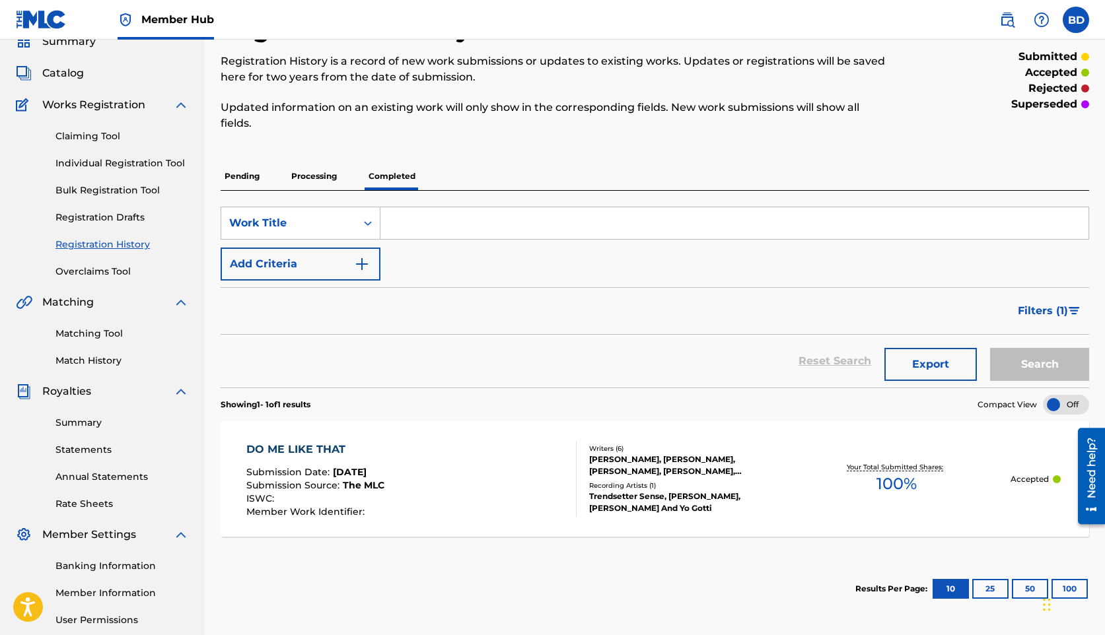
click at [420, 452] on div "DO ME LIKE THAT Submission Date : [DATE] Submission Source : The MLC ISWC : Mem…" at bounding box center [411, 479] width 330 height 75
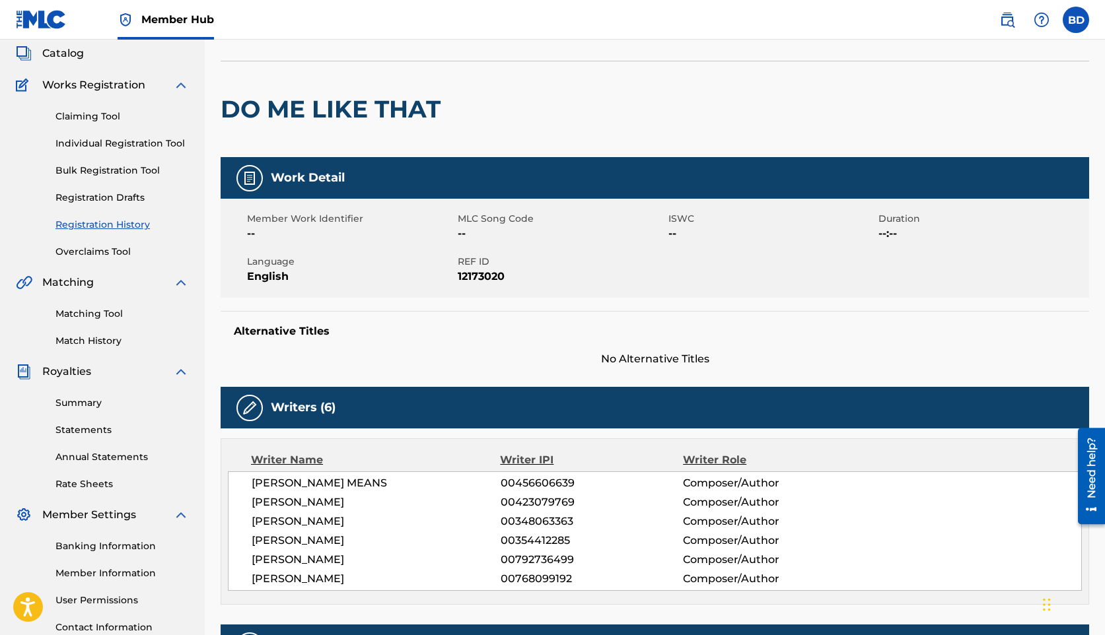
scroll to position [81, 0]
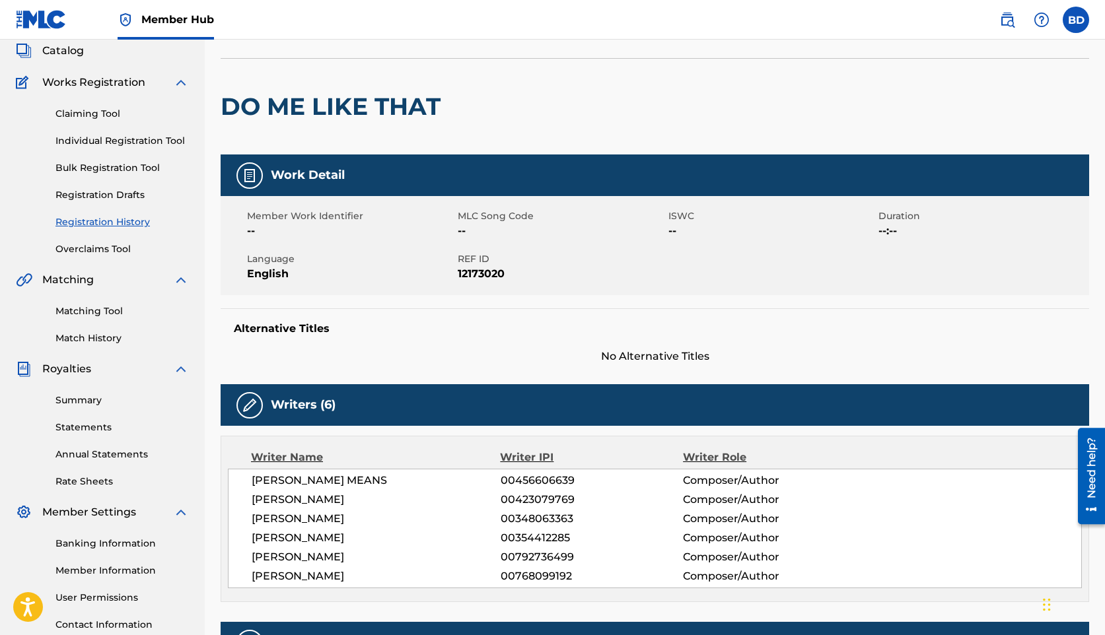
click at [474, 268] on span "12173020" at bounding box center [561, 274] width 207 height 16
copy span "12173020"
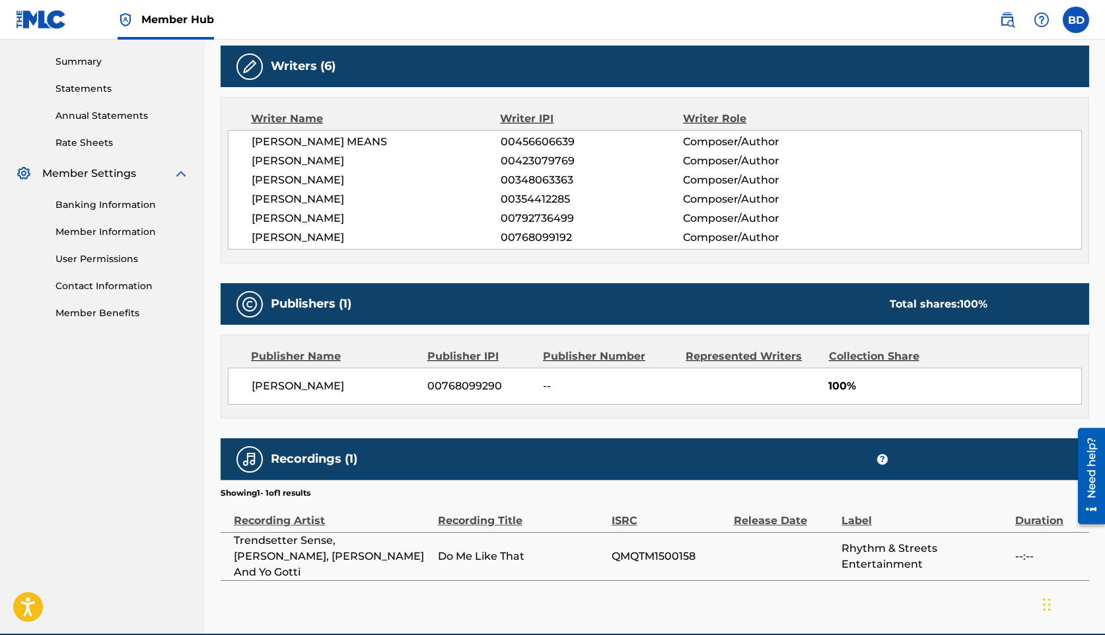
scroll to position [464, 0]
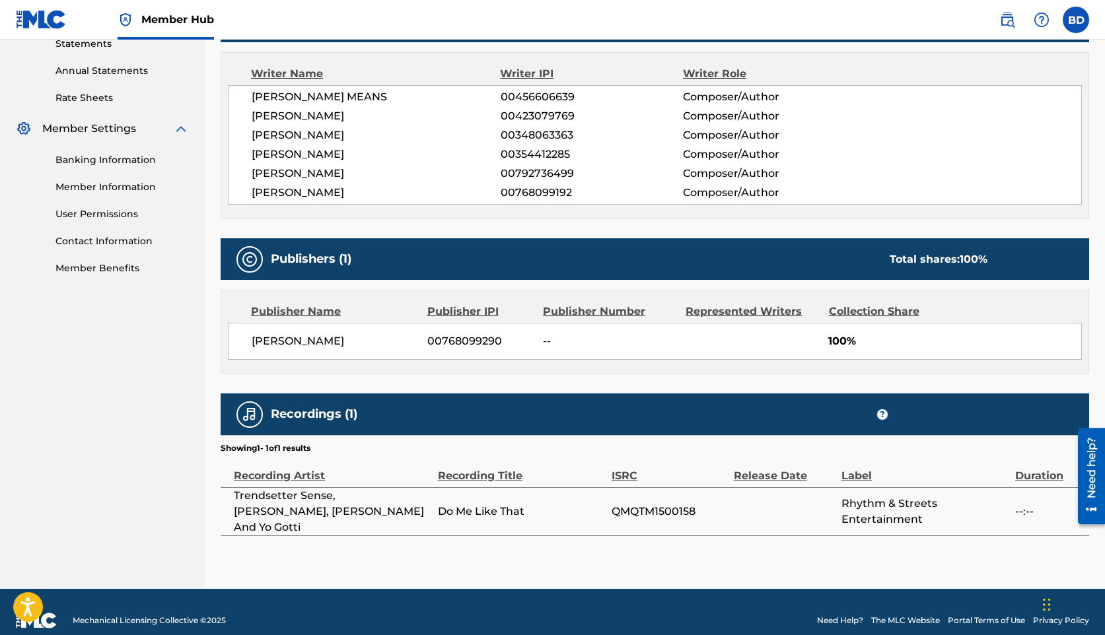
click at [626, 504] on span "QMQTM1500158" at bounding box center [670, 512] width 116 height 16
copy span "QMQTM1500158"
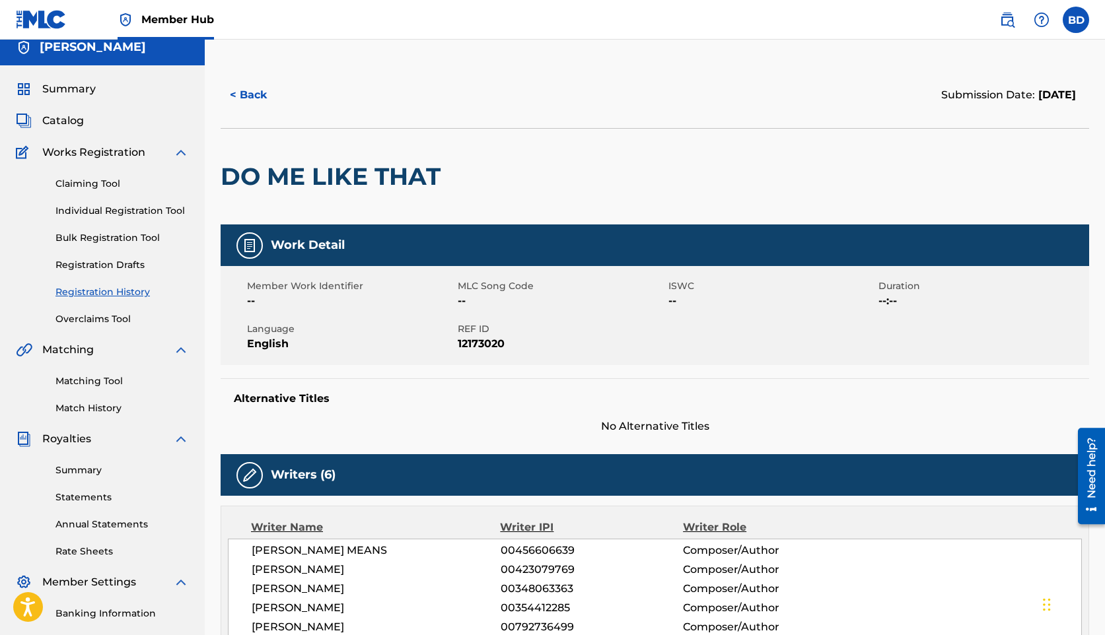
scroll to position [0, 0]
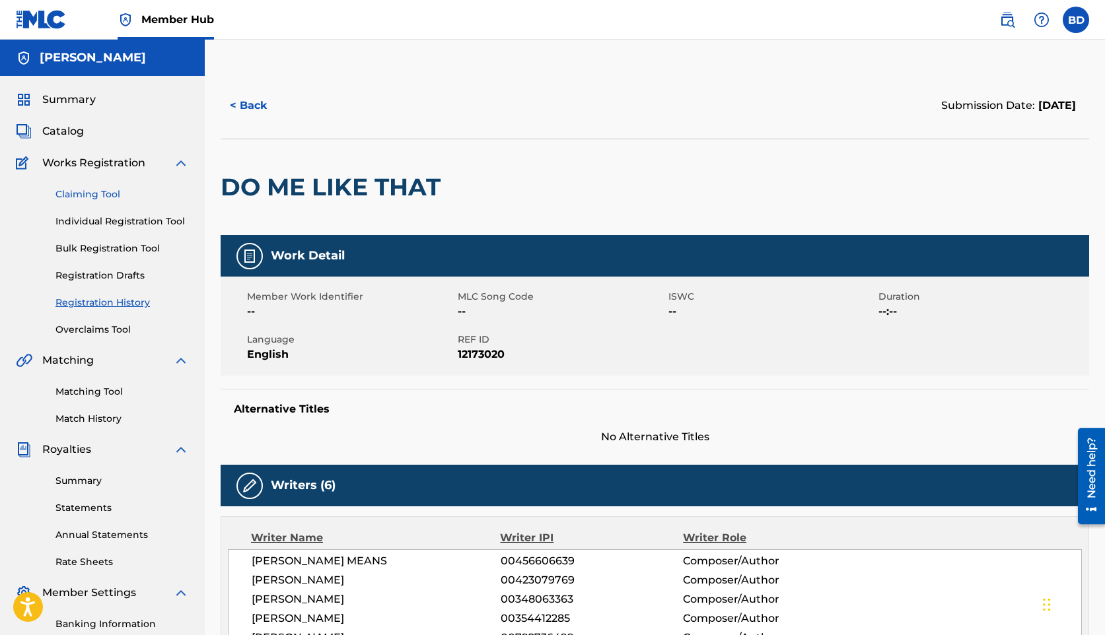
click at [104, 199] on link "Claiming Tool" at bounding box center [121, 195] width 133 height 14
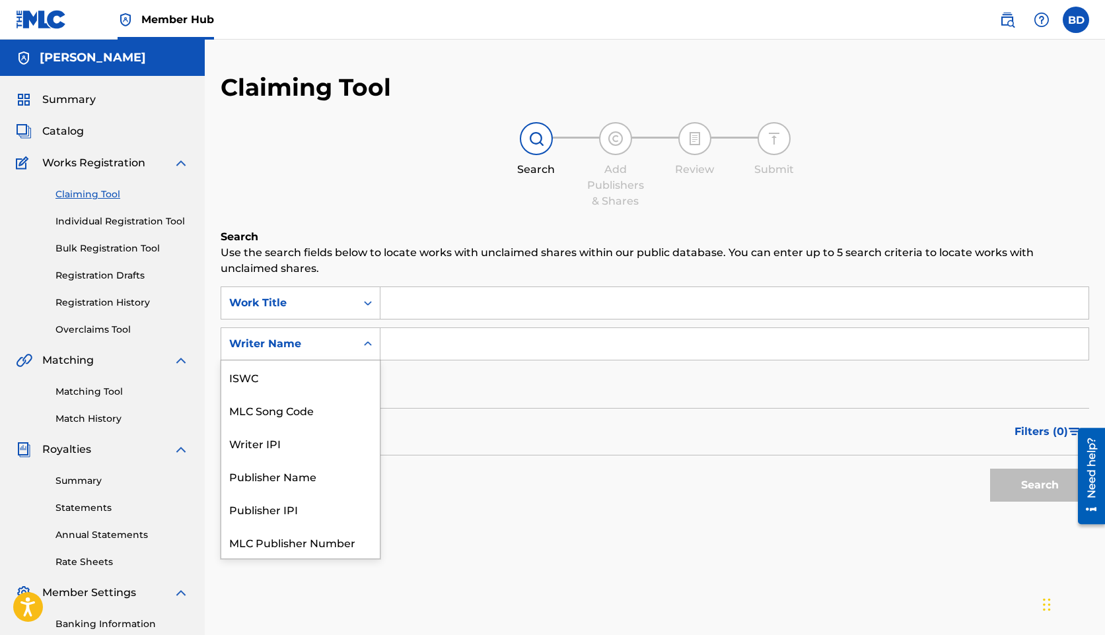
click at [301, 342] on div "Writer Name" at bounding box center [288, 344] width 119 height 16
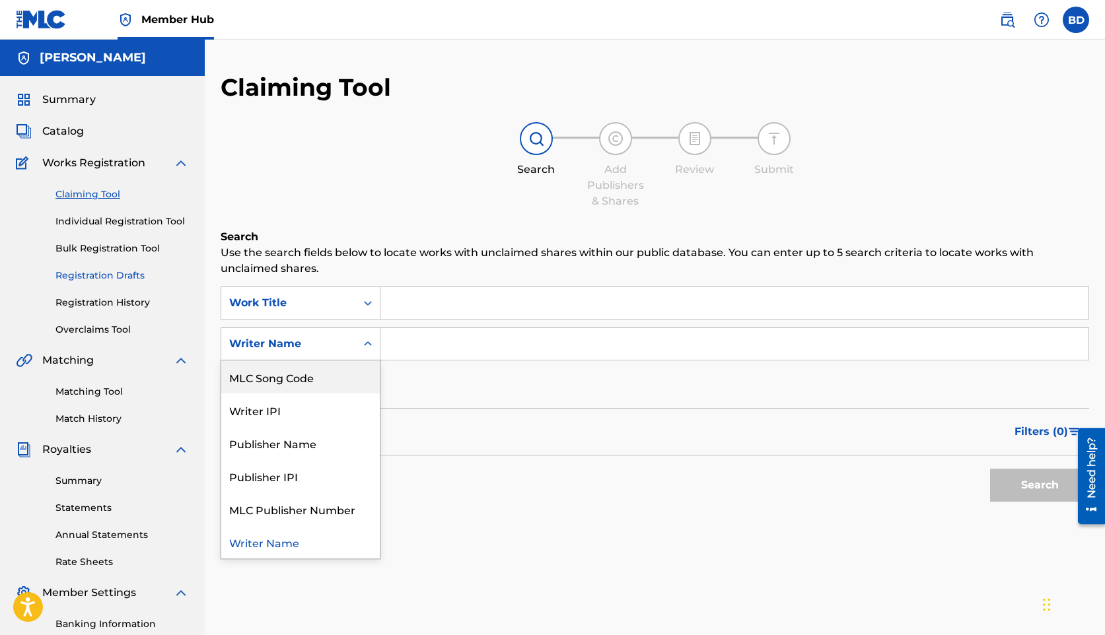
click at [102, 271] on link "Registration Drafts" at bounding box center [121, 276] width 133 height 14
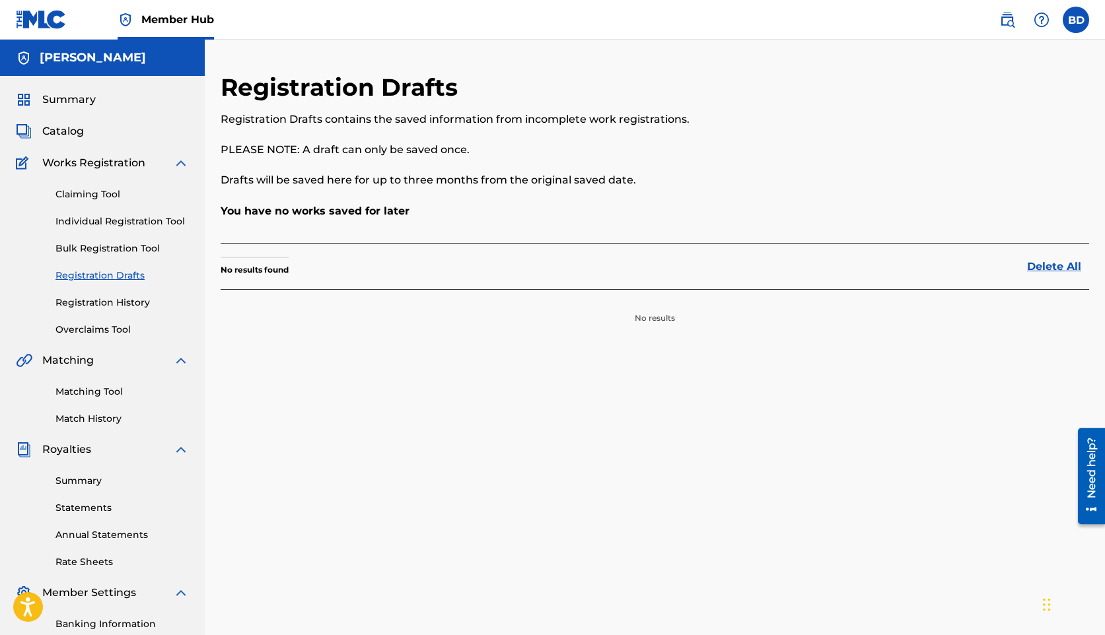
click at [143, 310] on div "Claiming Tool Individual Registration Tool Bulk Registration Tool Registration …" at bounding box center [102, 254] width 173 height 166
click at [139, 305] on link "Registration History" at bounding box center [121, 303] width 133 height 14
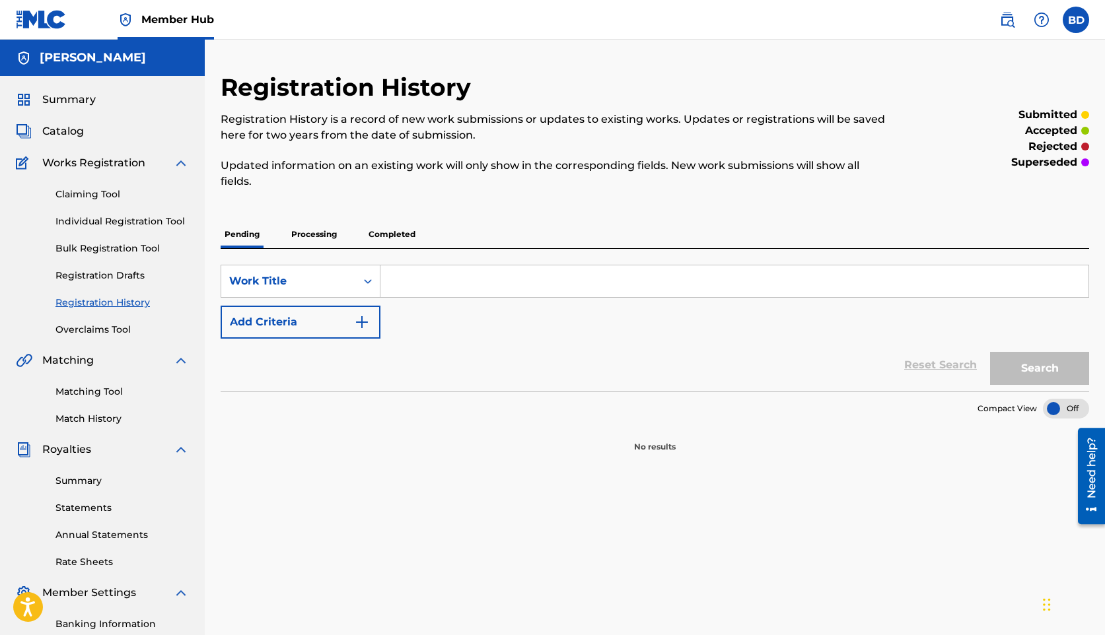
click at [392, 238] on p "Completed" at bounding box center [392, 235] width 55 height 28
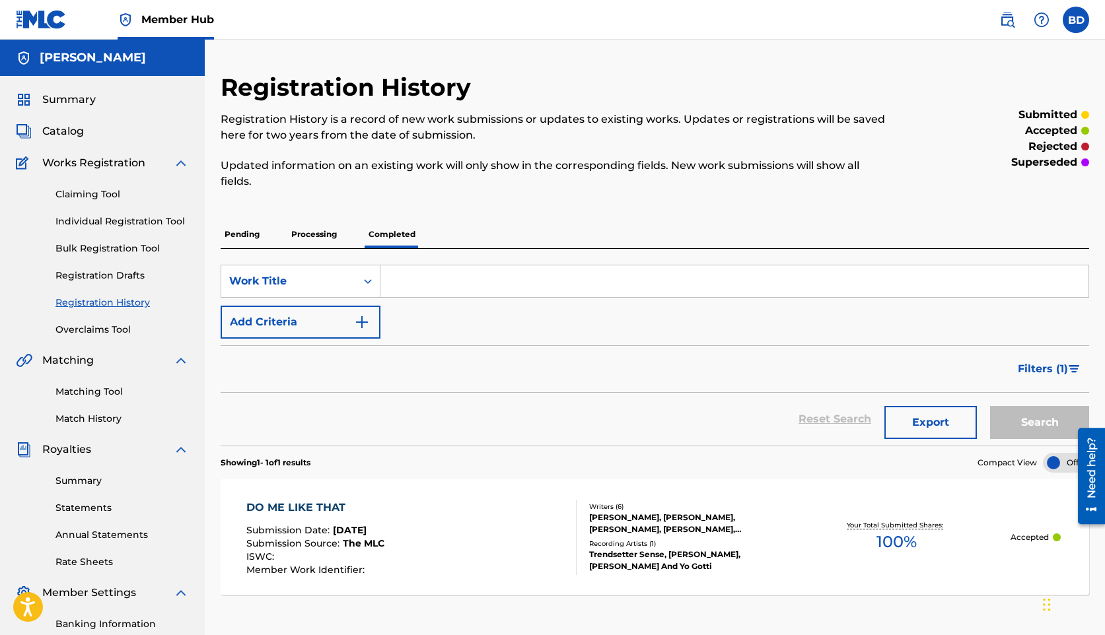
click at [359, 515] on div "DO ME LIKE THAT" at bounding box center [315, 508] width 138 height 16
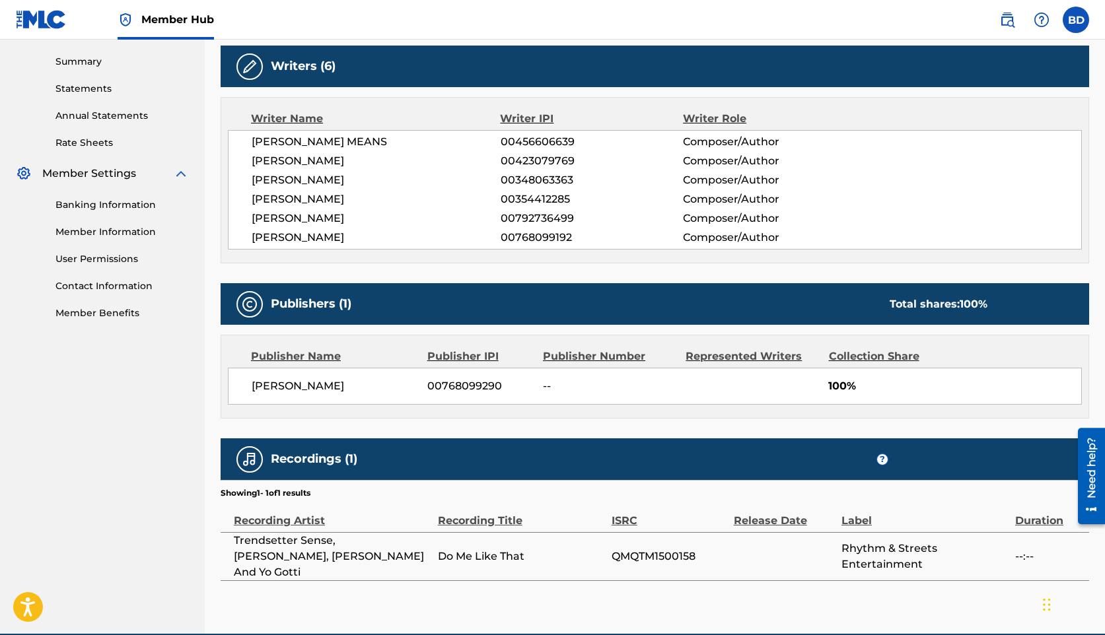
scroll to position [464, 0]
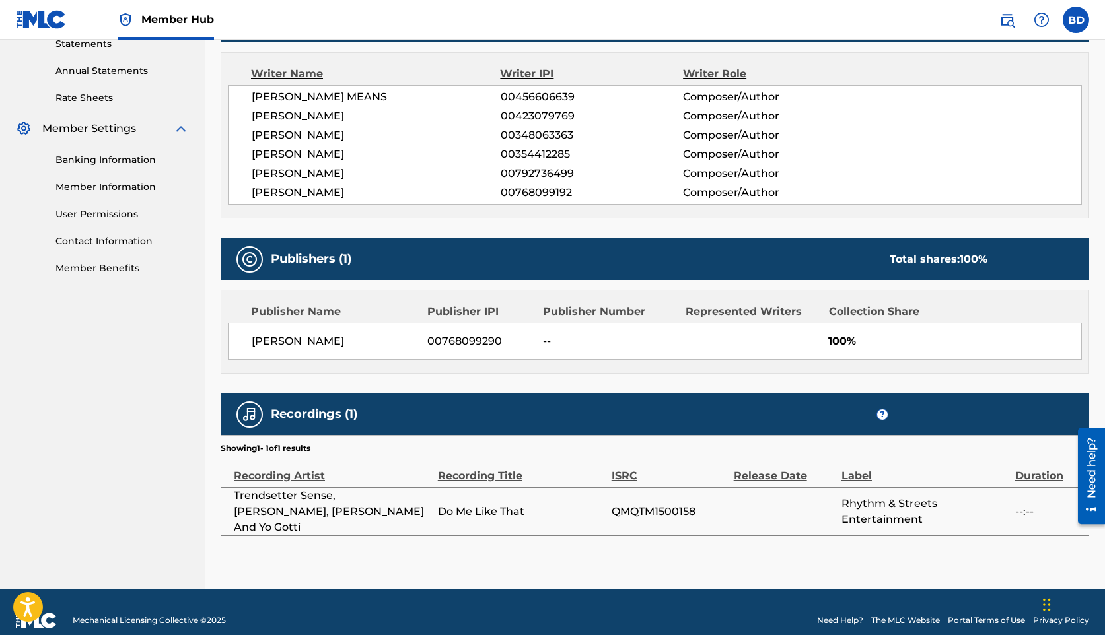
click at [466, 333] on span "00768099290" at bounding box center [480, 341] width 106 height 16
copy span "00768099290"
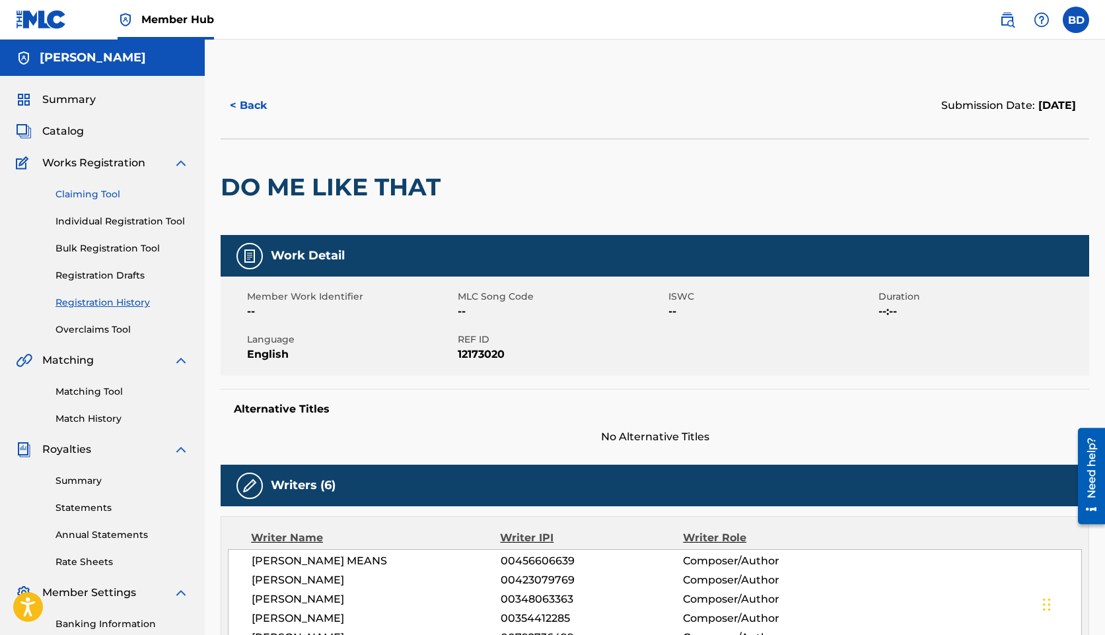
click at [98, 198] on link "Claiming Tool" at bounding box center [121, 195] width 133 height 14
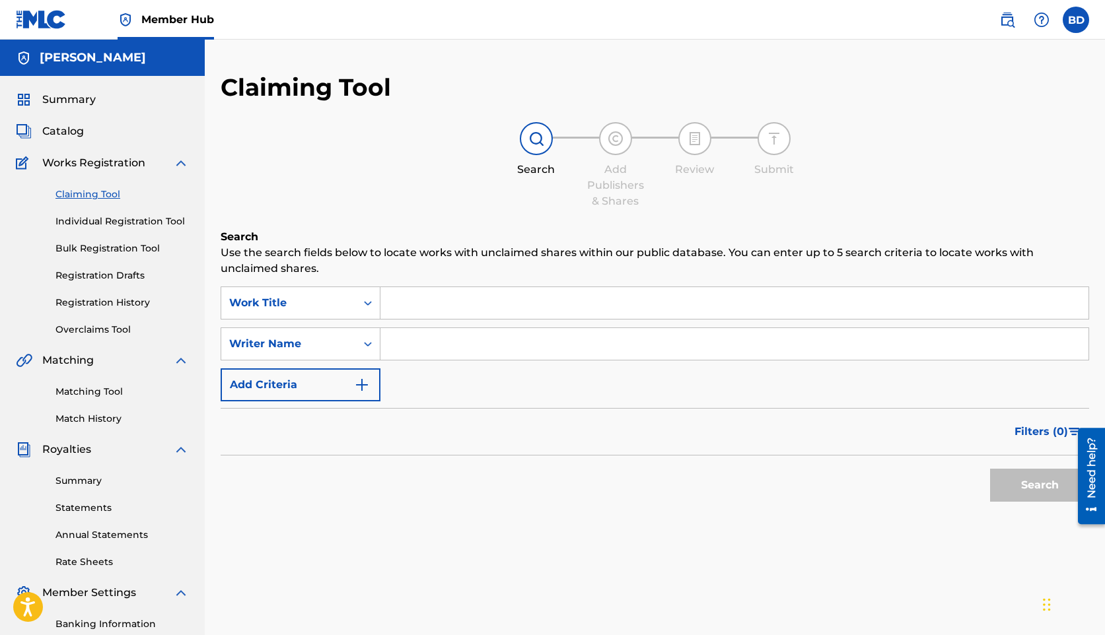
click at [416, 306] on input "Search Form" at bounding box center [734, 303] width 708 height 32
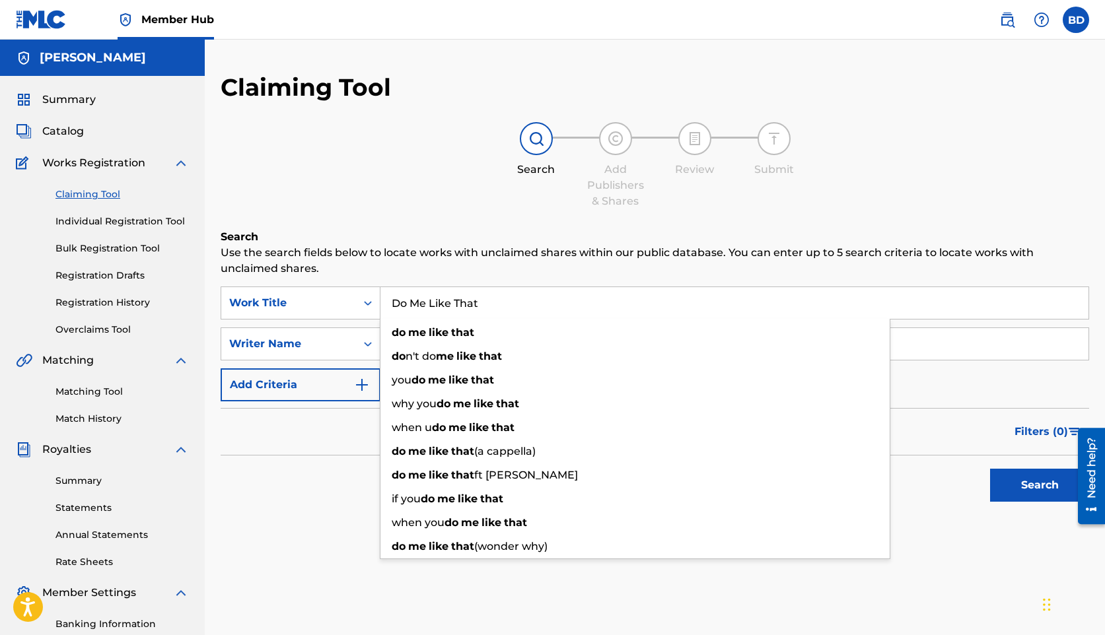
type input "Do Me Like That"
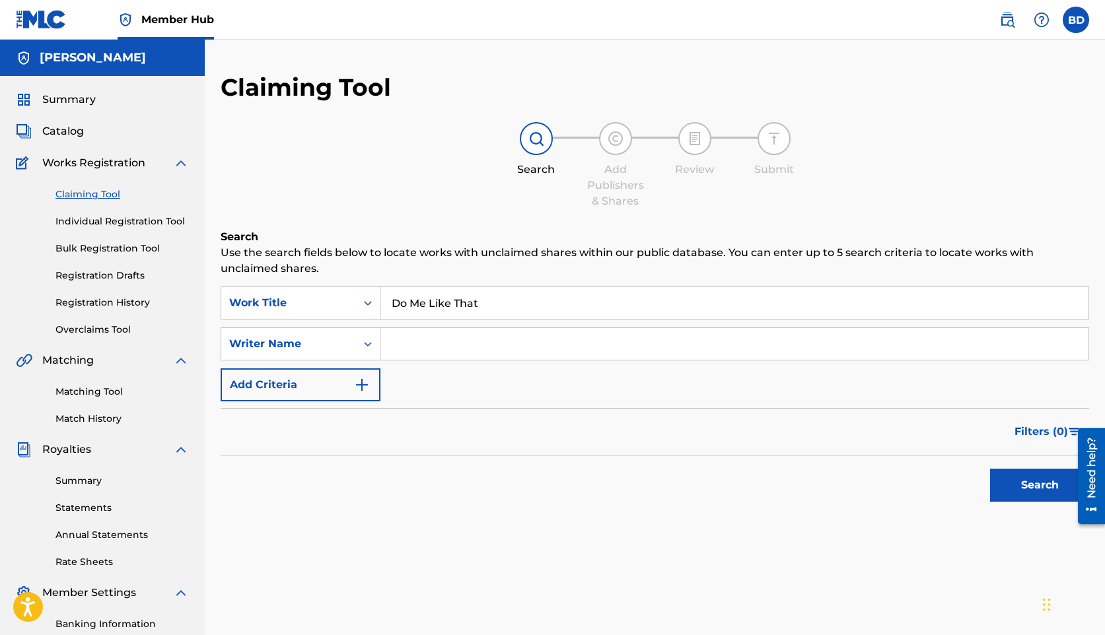
click at [337, 349] on div "Writer Name" at bounding box center [288, 344] width 119 height 16
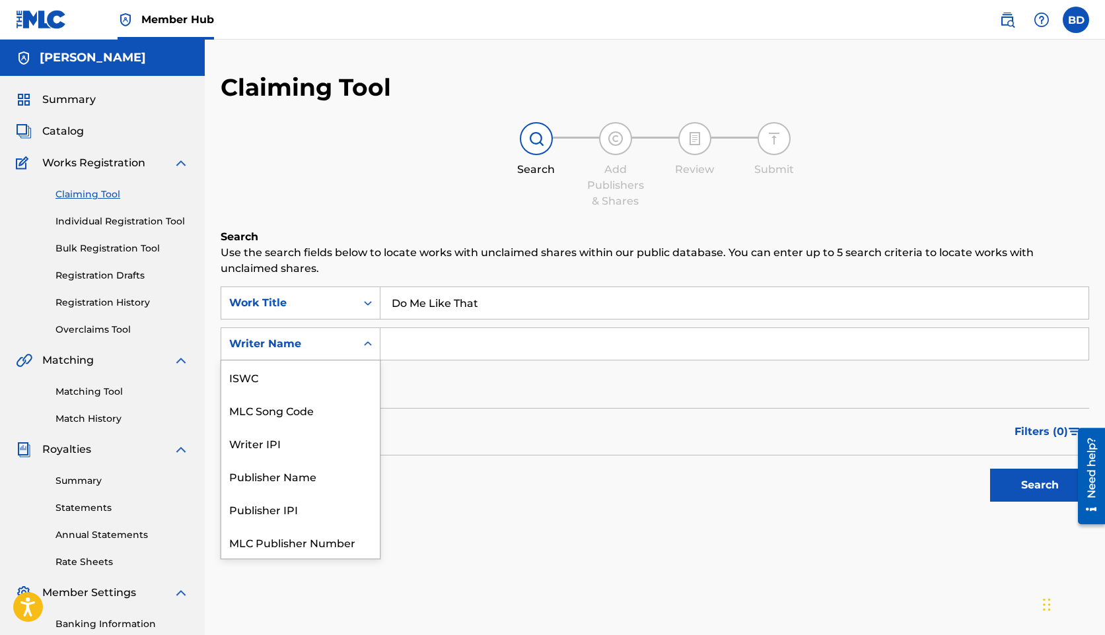
scroll to position [33, 0]
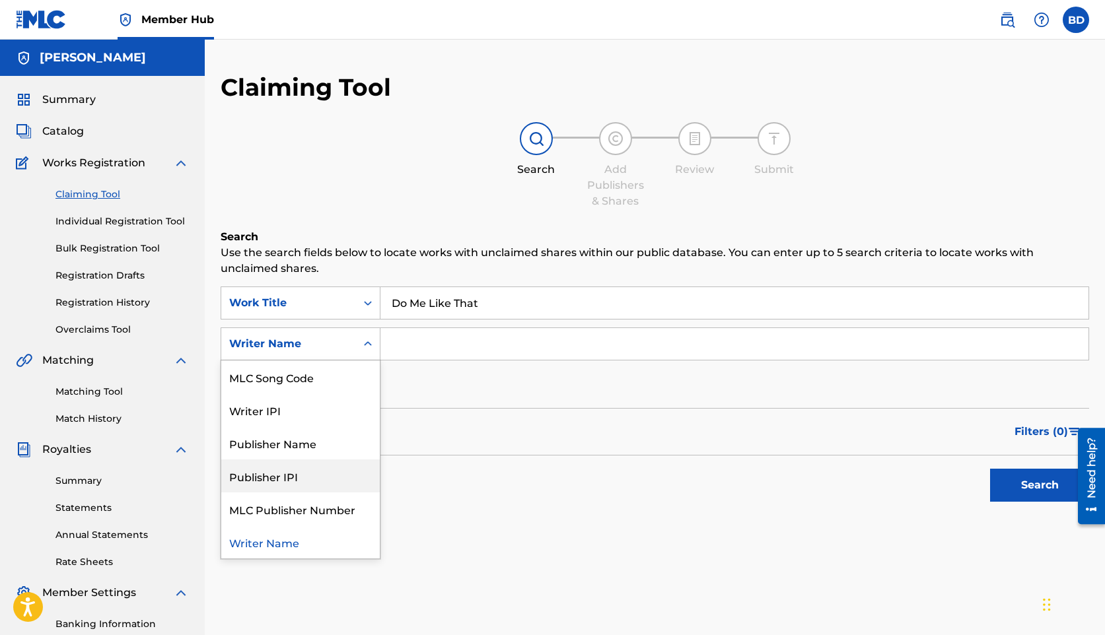
click at [297, 473] on div "Publisher IPI" at bounding box center [300, 476] width 158 height 33
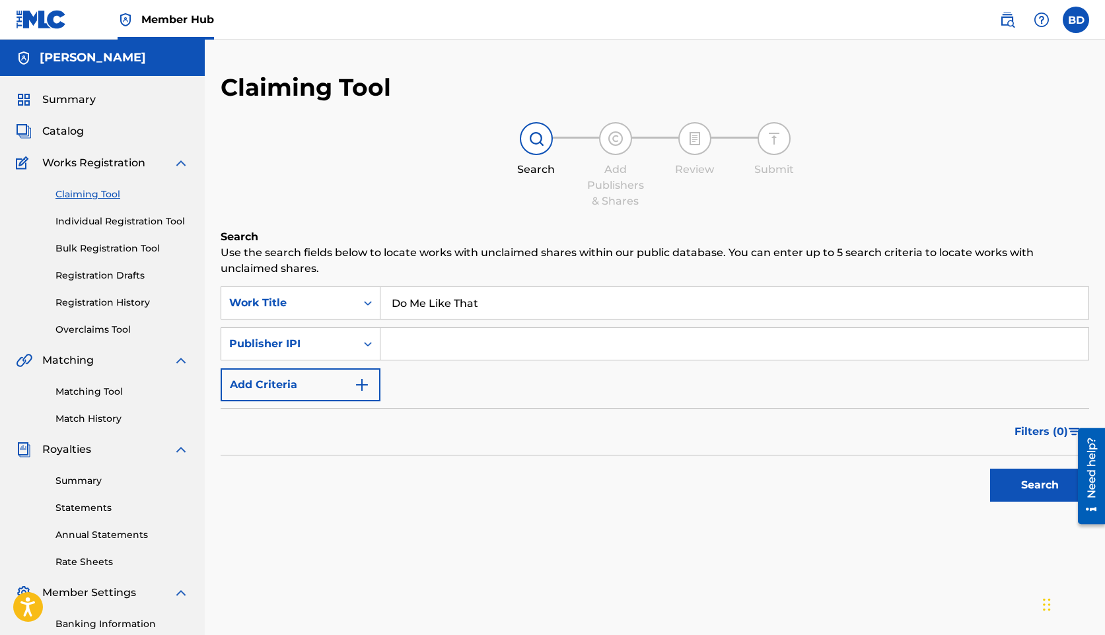
click at [443, 353] on input "Search Form" at bounding box center [734, 344] width 708 height 32
paste input "00768099290"
type input "00768099290"
click at [1040, 487] on button "Search" at bounding box center [1039, 485] width 99 height 33
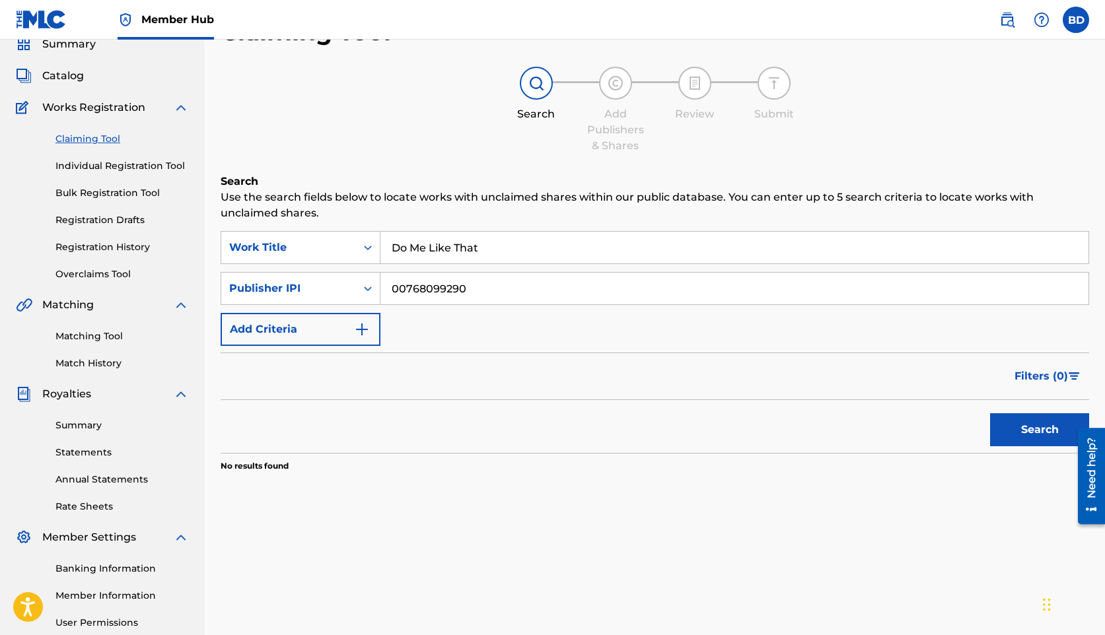
scroll to position [56, 0]
click at [306, 291] on div "Publisher IPI" at bounding box center [288, 288] width 119 height 16
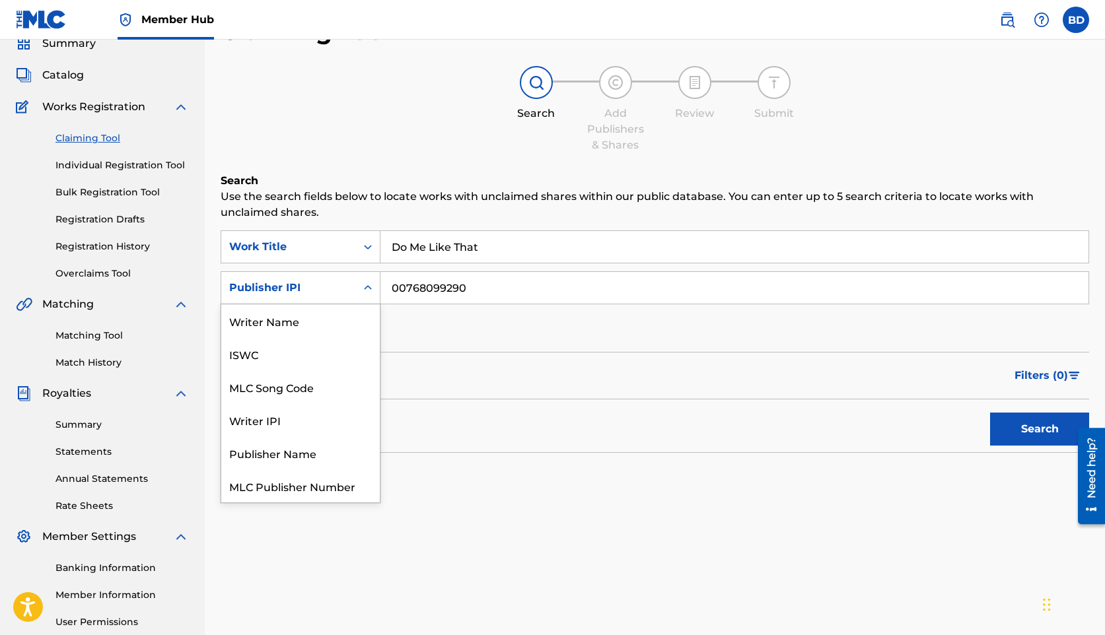
scroll to position [33, 0]
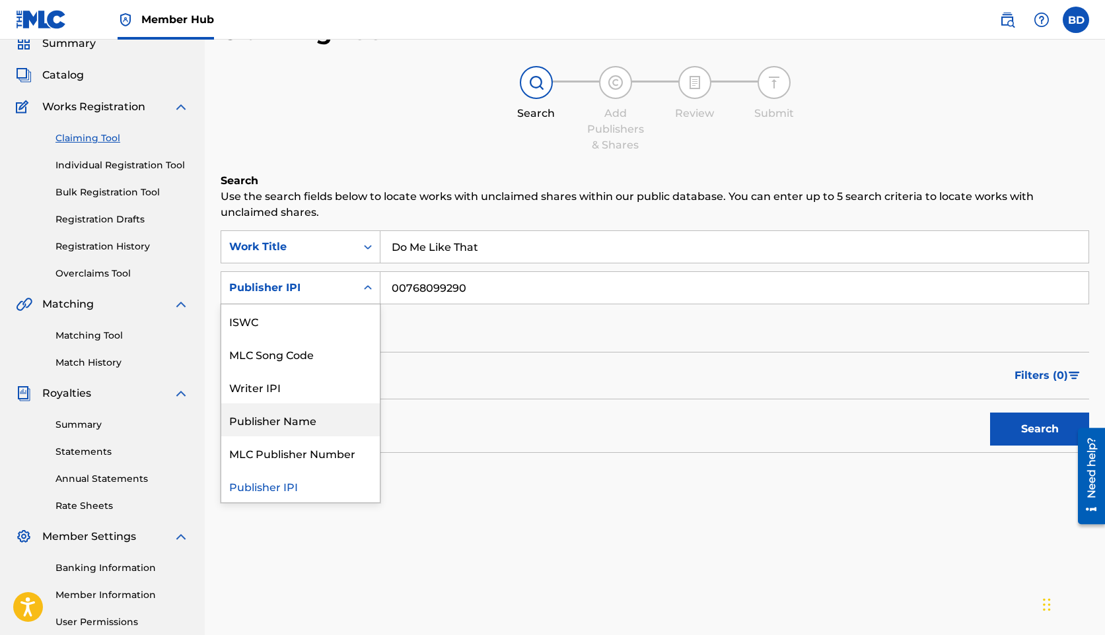
click at [291, 409] on div "Publisher Name" at bounding box center [300, 420] width 158 height 33
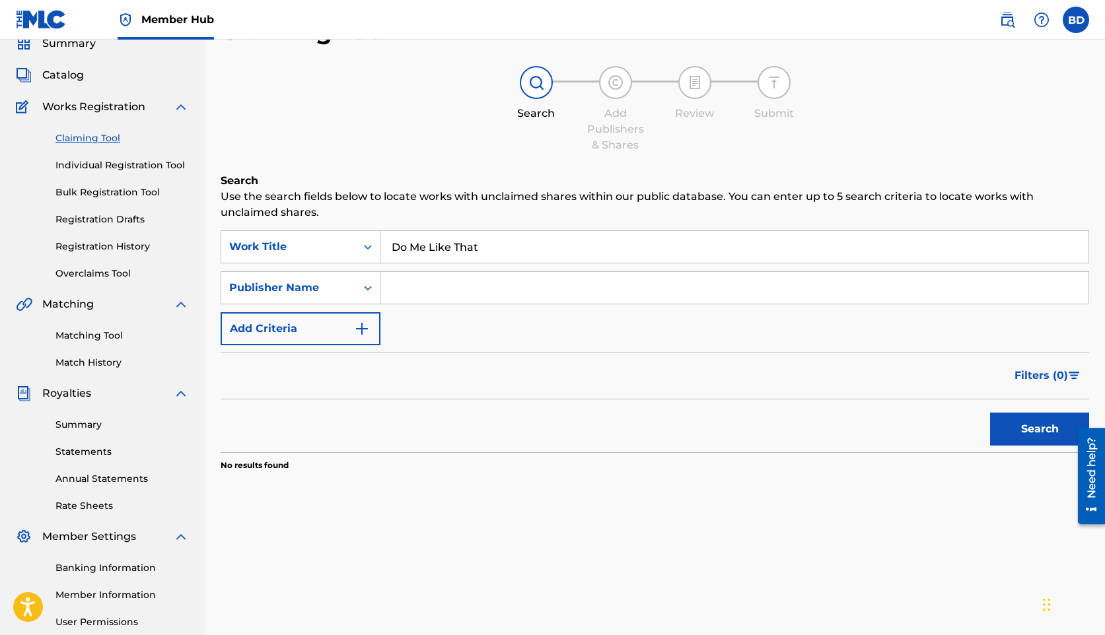
click at [440, 267] on div "SearchWithCriteria72cc272c-5a2e-4f28-9d14-64df65d2ae44 Work Title Do Me Like Th…" at bounding box center [655, 287] width 868 height 115
click at [440, 277] on input "Search Form" at bounding box center [734, 288] width 708 height 32
type input "[PERSON_NAME]"
click at [1007, 418] on button "Search" at bounding box center [1039, 429] width 99 height 33
click at [353, 286] on div "Publisher Name" at bounding box center [288, 287] width 135 height 25
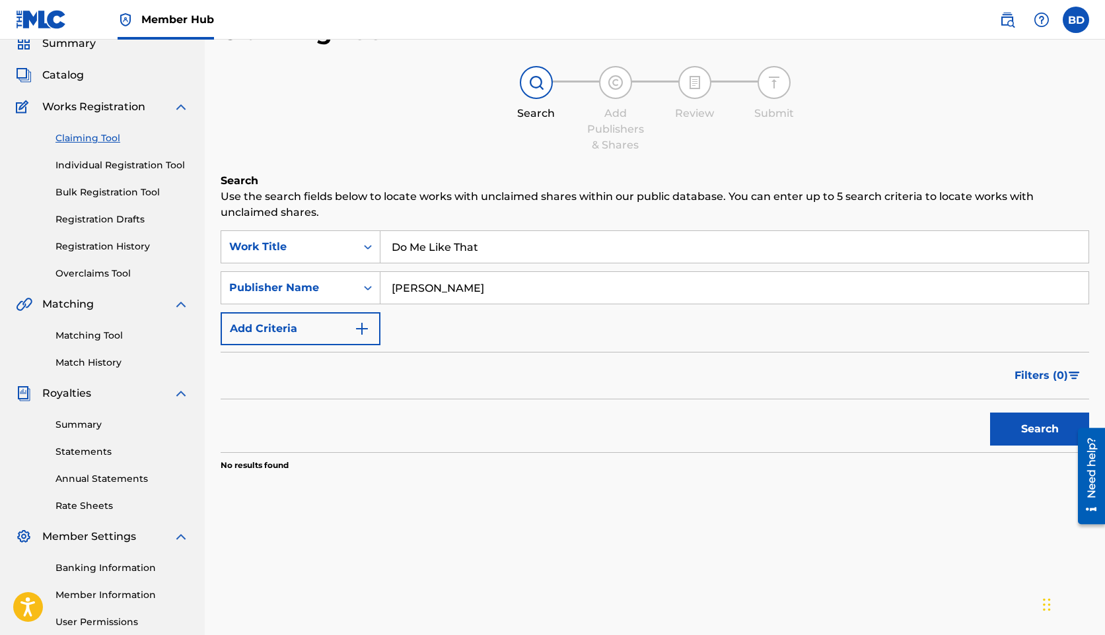
click at [915, 135] on div "Search Add Publishers & Shares Review Submit" at bounding box center [655, 109] width 868 height 87
